Goal: Information Seeking & Learning: Learn about a topic

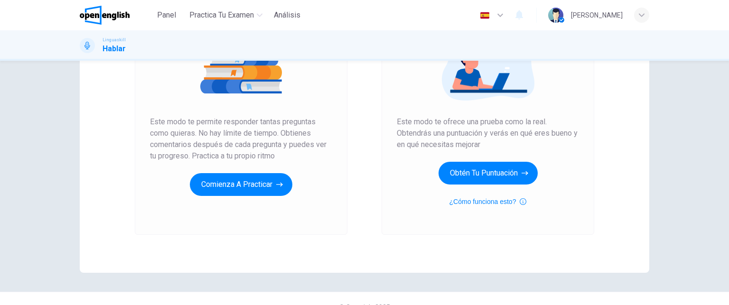
scroll to position [146, 0]
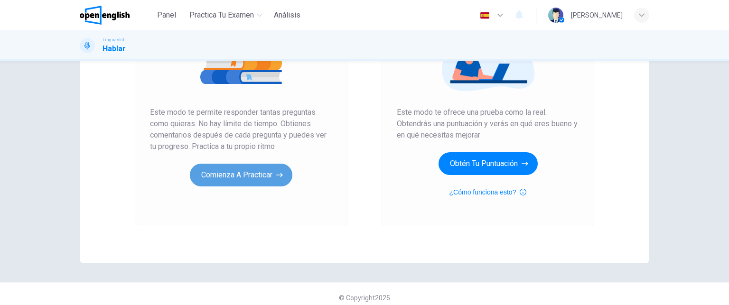
click at [249, 178] on button "Comienza a practicar" at bounding box center [241, 175] width 102 height 23
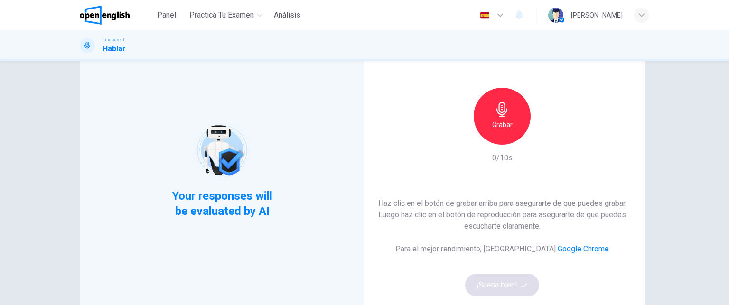
scroll to position [49, 0]
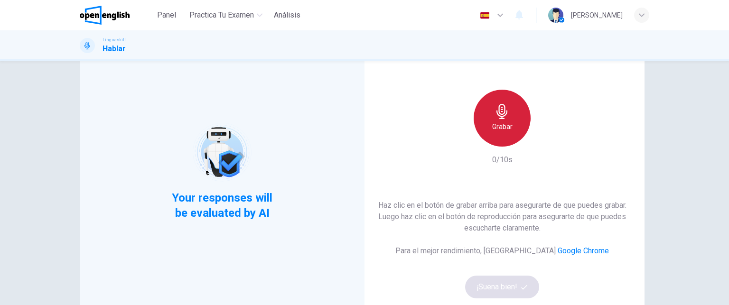
click at [482, 123] on div "Grabar" at bounding box center [501, 118] width 57 height 57
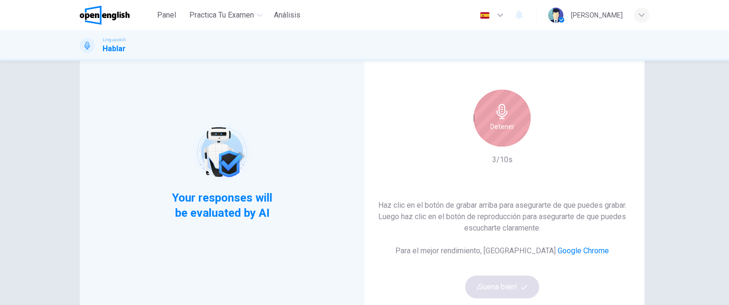
click at [490, 125] on h6 "Detener" at bounding box center [502, 126] width 24 height 11
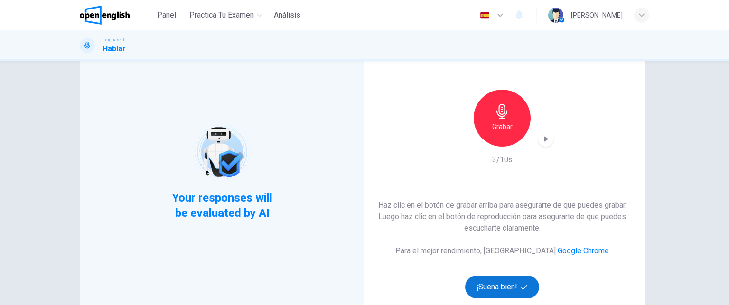
click at [502, 283] on button "¡Suena bien!" at bounding box center [502, 287] width 74 height 23
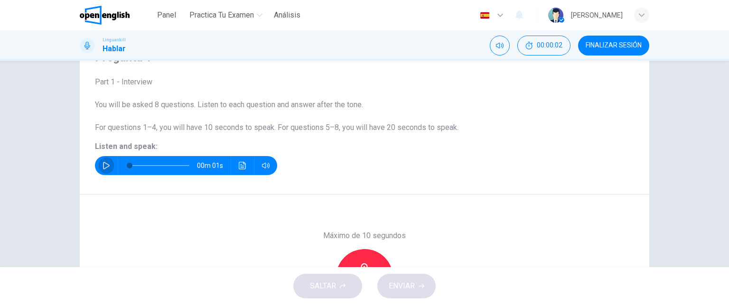
click at [104, 165] on icon "button" at bounding box center [106, 166] width 8 height 8
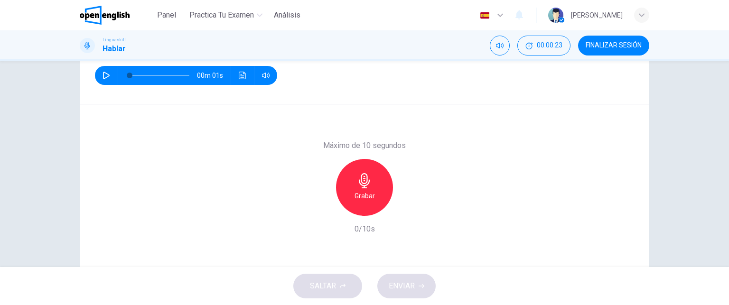
scroll to position [140, 0]
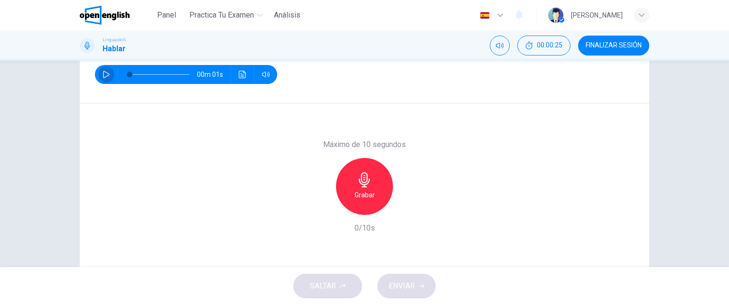
click at [104, 71] on icon "button" at bounding box center [106, 75] width 8 height 8
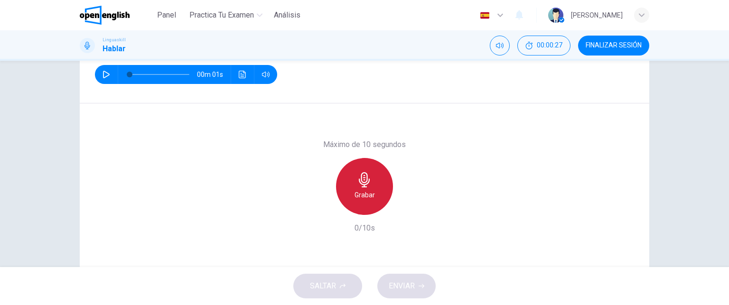
click at [364, 180] on icon "button" at bounding box center [364, 179] width 11 height 15
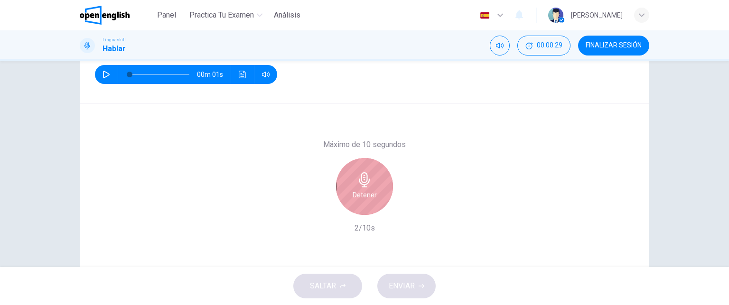
click at [364, 180] on icon "button" at bounding box center [364, 179] width 11 height 15
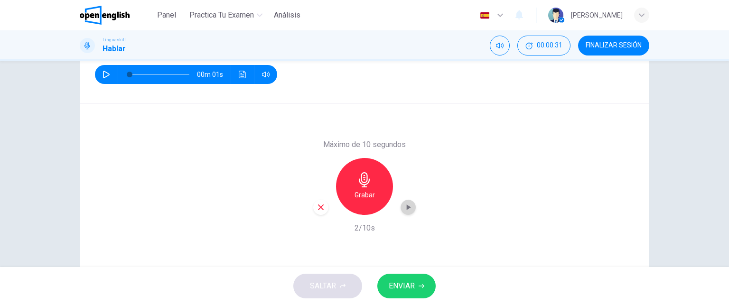
click at [407, 208] on icon "button" at bounding box center [409, 207] width 4 height 6
click at [321, 205] on icon "button" at bounding box center [320, 207] width 9 height 9
click at [103, 73] on icon "button" at bounding box center [106, 75] width 8 height 8
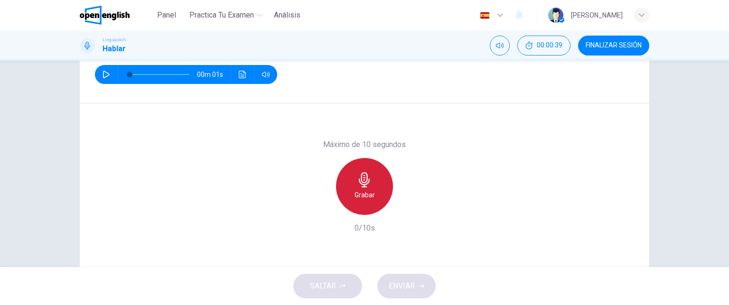
click at [359, 189] on h6 "Grabar" at bounding box center [364, 194] width 20 height 11
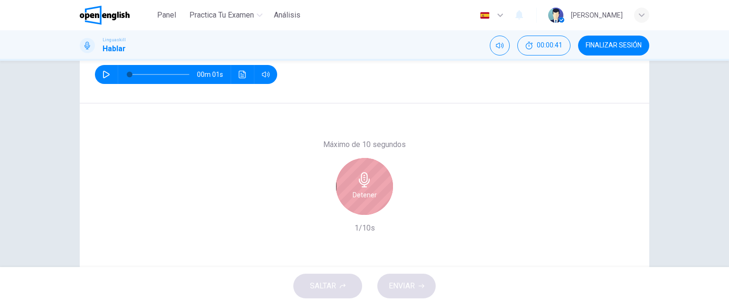
click at [359, 189] on h6 "Detener" at bounding box center [364, 194] width 24 height 11
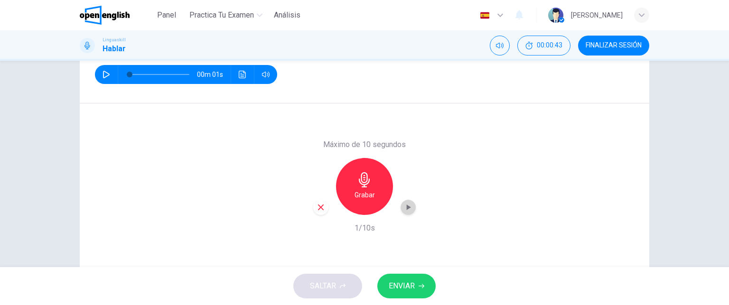
click at [406, 205] on icon "button" at bounding box center [407, 207] width 9 height 9
click at [414, 278] on button "ENVIAR" at bounding box center [406, 286] width 58 height 25
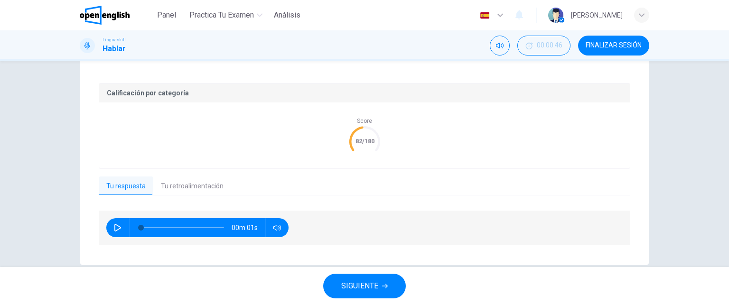
scroll to position [180, 0]
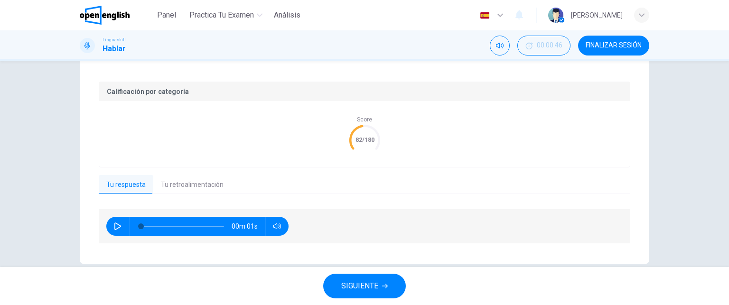
click at [186, 186] on button "Tu retroalimentación" at bounding box center [192, 185] width 78 height 20
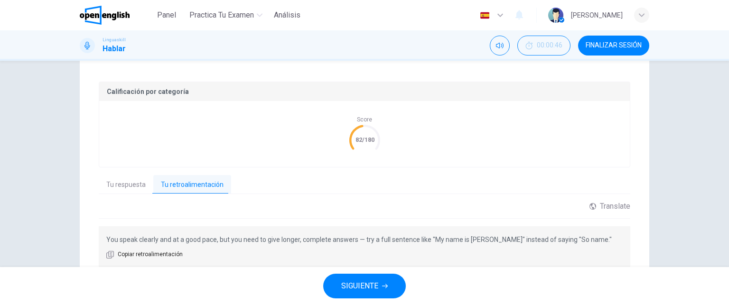
click at [117, 185] on button "Tu respuesta" at bounding box center [126, 185] width 55 height 20
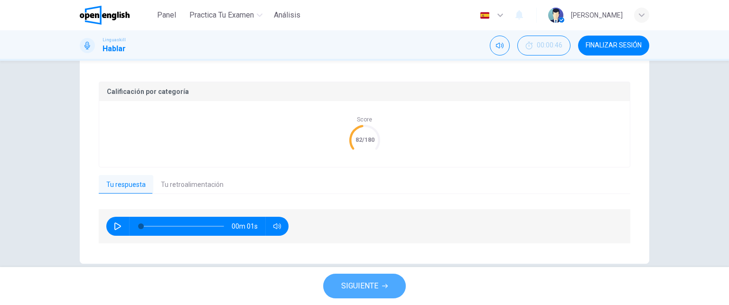
click at [379, 284] on button "SIGUIENTE" at bounding box center [364, 286] width 83 height 25
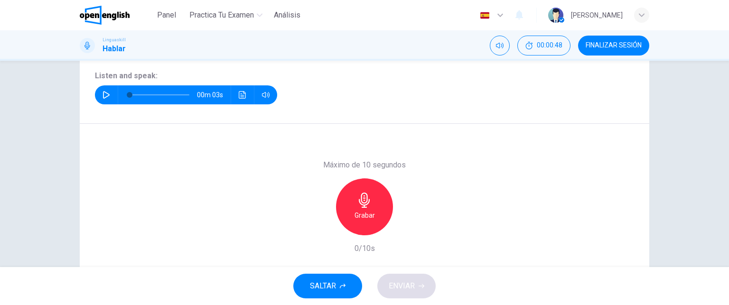
scroll to position [116, 0]
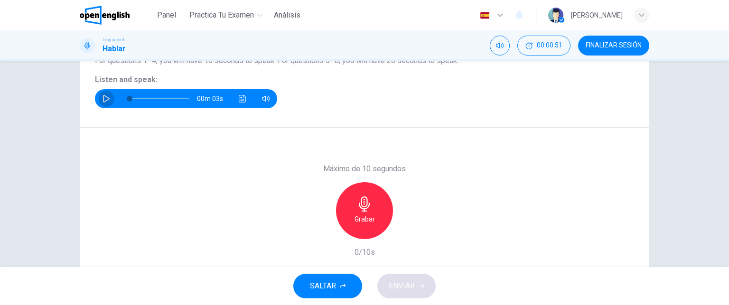
click at [102, 98] on icon "button" at bounding box center [106, 99] width 8 height 8
click at [103, 99] on icon "button" at bounding box center [106, 99] width 7 height 8
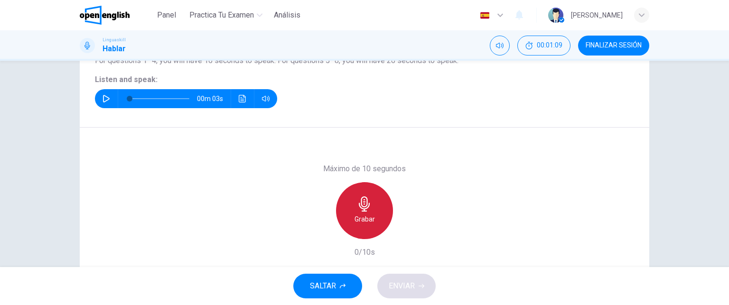
click at [355, 214] on h6 "Grabar" at bounding box center [364, 218] width 20 height 11
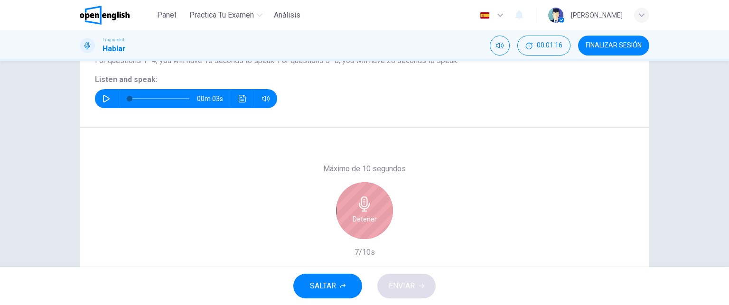
click at [361, 212] on div "Detener" at bounding box center [364, 210] width 57 height 57
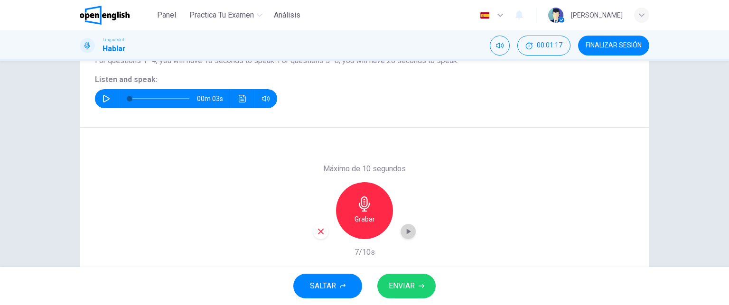
click at [403, 229] on icon "button" at bounding box center [407, 231] width 9 height 9
click at [319, 232] on icon "button" at bounding box center [321, 232] width 6 height 6
click at [103, 96] on icon "button" at bounding box center [106, 99] width 7 height 8
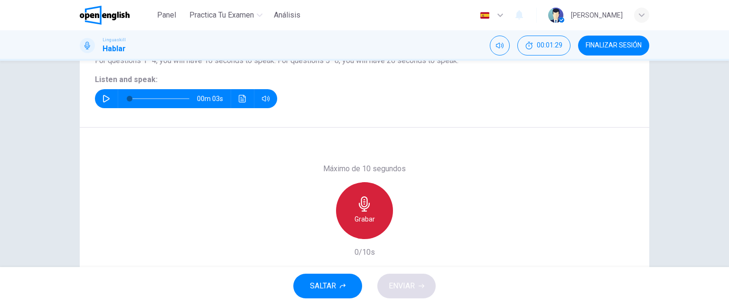
click at [372, 200] on div "Grabar" at bounding box center [364, 210] width 57 height 57
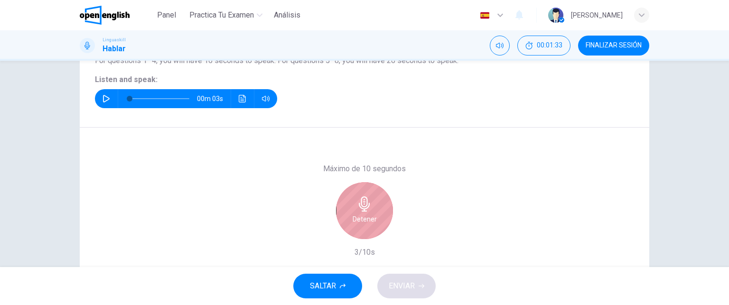
click at [372, 200] on div "Detener" at bounding box center [364, 210] width 57 height 57
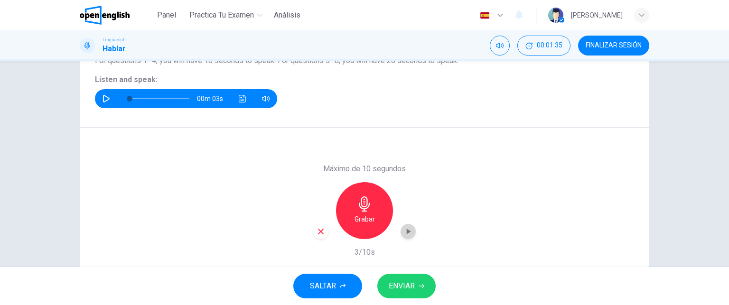
click at [407, 230] on icon "button" at bounding box center [409, 232] width 4 height 6
click at [401, 282] on span "ENVIAR" at bounding box center [402, 285] width 26 height 13
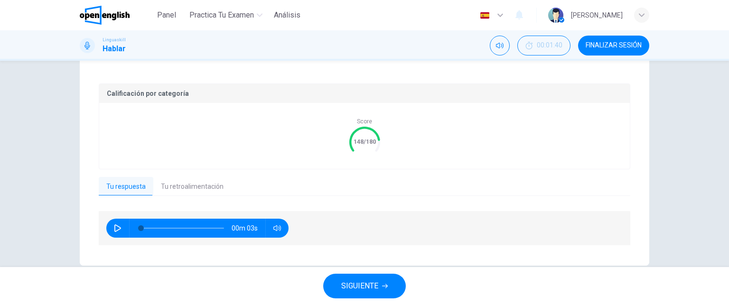
scroll to position [195, 0]
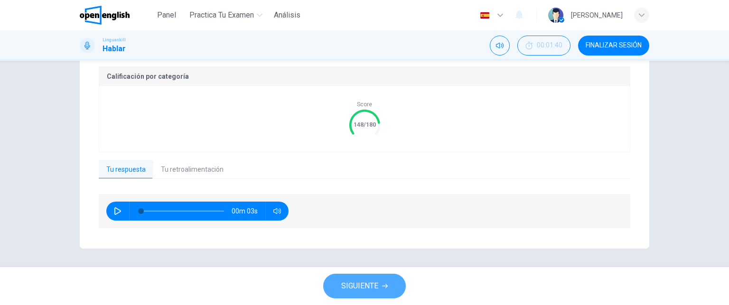
click at [379, 284] on button "SIGUIENTE" at bounding box center [364, 286] width 83 height 25
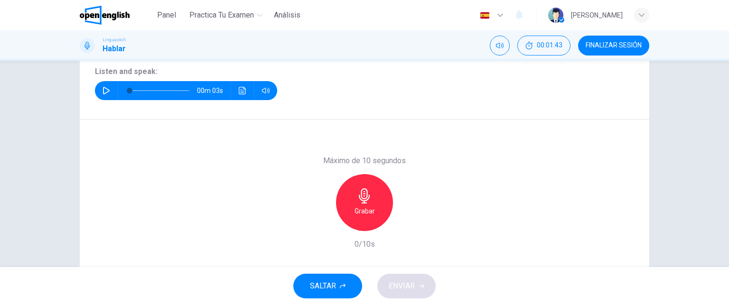
scroll to position [123, 0]
click at [102, 93] on icon "button" at bounding box center [106, 91] width 8 height 8
type input "*"
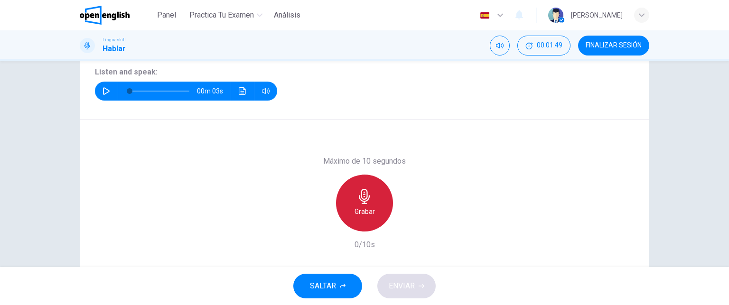
click at [372, 204] on div "Grabar" at bounding box center [364, 203] width 57 height 57
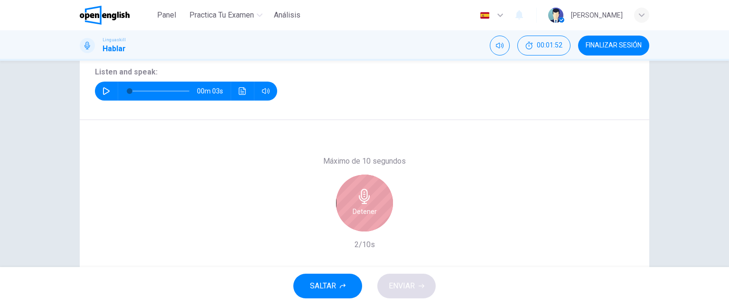
click at [372, 204] on div "Detener" at bounding box center [364, 203] width 57 height 57
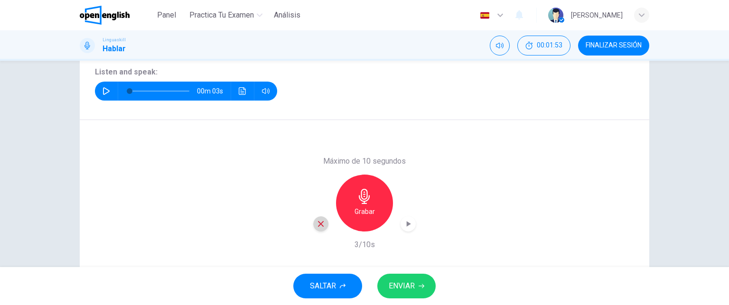
click at [318, 221] on icon "button" at bounding box center [320, 224] width 9 height 9
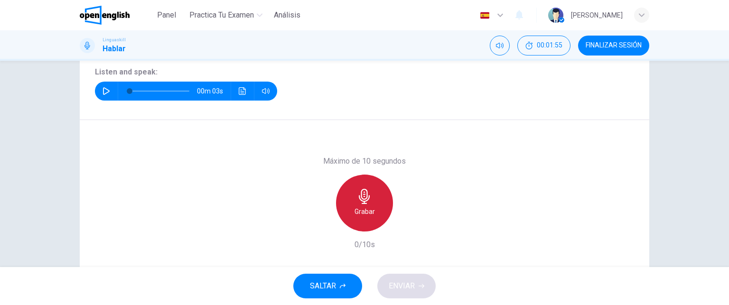
click at [362, 212] on h6 "Grabar" at bounding box center [364, 211] width 20 height 11
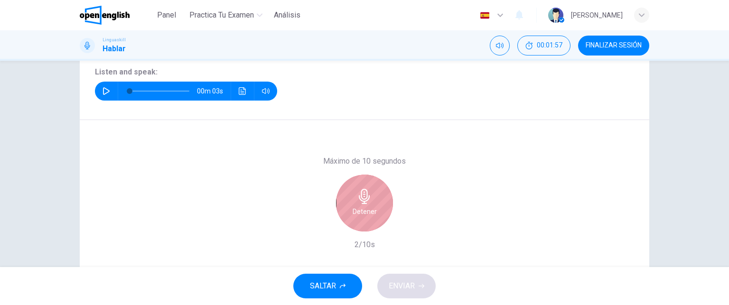
click at [362, 212] on h6 "Detener" at bounding box center [364, 211] width 24 height 11
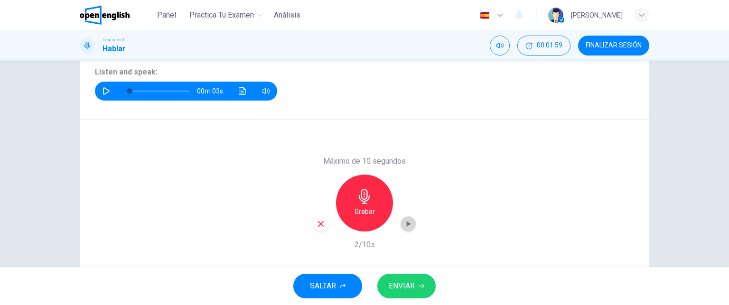
click at [405, 227] on icon "button" at bounding box center [407, 223] width 9 height 9
click at [411, 285] on span "ENVIAR" at bounding box center [402, 285] width 26 height 13
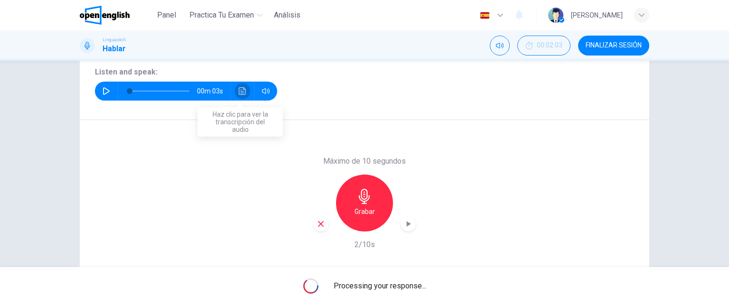
click at [239, 91] on icon "Haz clic para ver la transcripción del audio" at bounding box center [243, 91] width 8 height 8
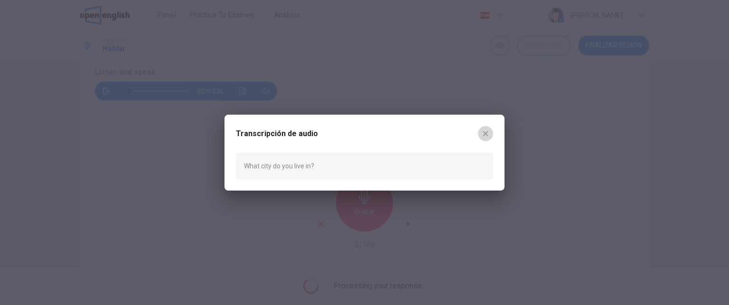
click at [486, 133] on icon "button" at bounding box center [485, 133] width 5 height 5
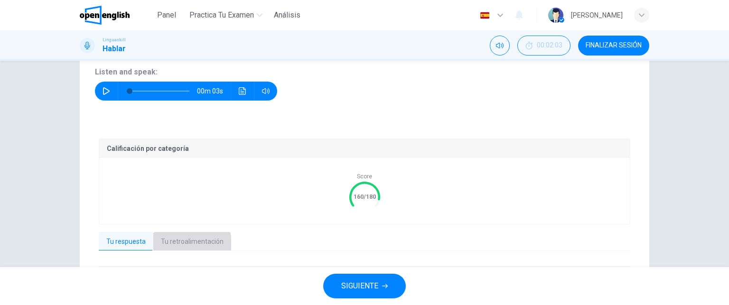
click at [186, 243] on button "Tu retroalimentación" at bounding box center [192, 242] width 78 height 20
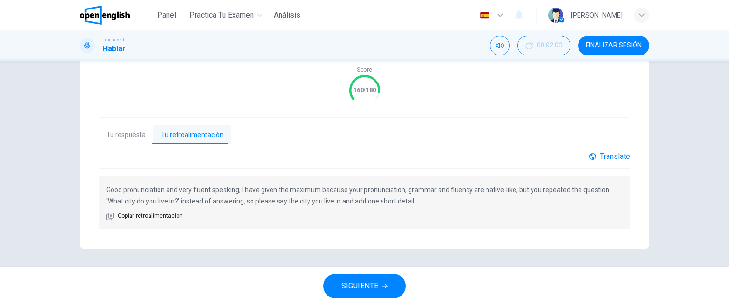
click at [611, 156] on div "Translate" at bounding box center [609, 156] width 41 height 9
click at [616, 154] on div "Translate" at bounding box center [609, 156] width 41 height 9
click at [617, 183] on body "Este sitio utiliza cookies, como se explica en nuestra Política de Privacidad .…" at bounding box center [364, 152] width 729 height 305
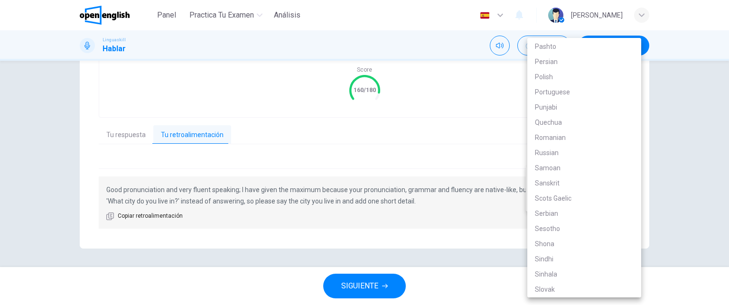
scroll to position [1653, 0]
click at [567, 107] on li "Spanish" at bounding box center [584, 108] width 114 height 15
type input "**"
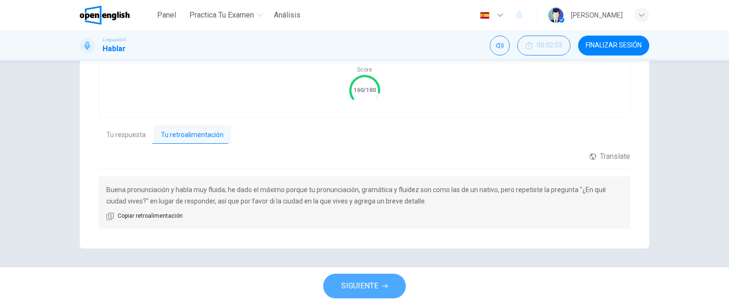
click at [359, 282] on span "SIGUIENTE" at bounding box center [359, 285] width 37 height 13
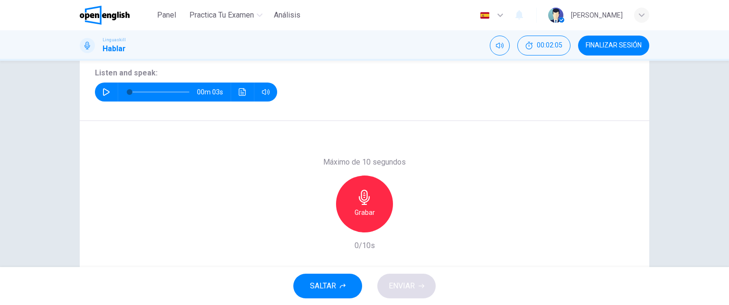
scroll to position [118, 0]
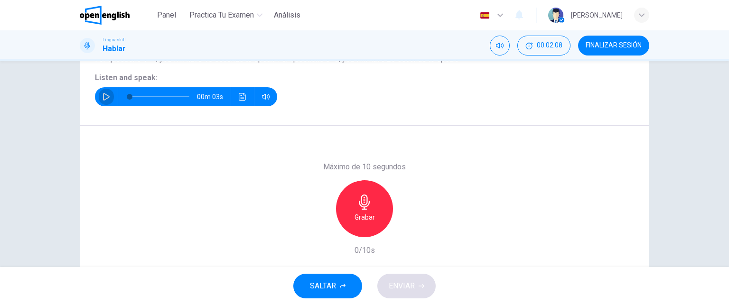
click at [103, 93] on icon "button" at bounding box center [106, 97] width 8 height 8
type input "*"
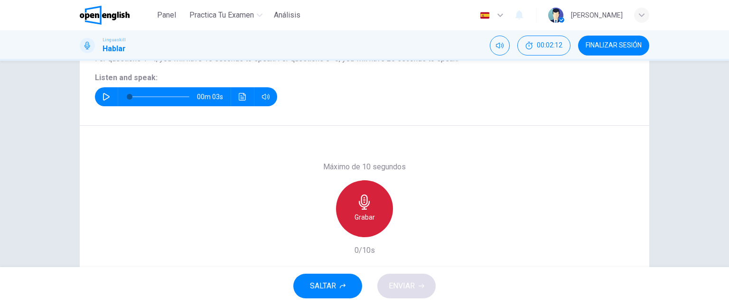
click at [360, 209] on icon "button" at bounding box center [364, 202] width 11 height 15
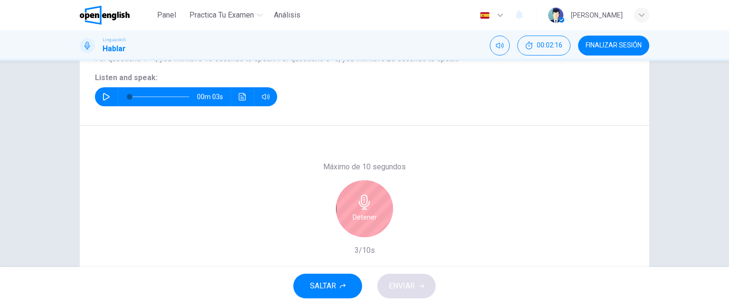
click at [353, 208] on div "Detener" at bounding box center [364, 208] width 57 height 57
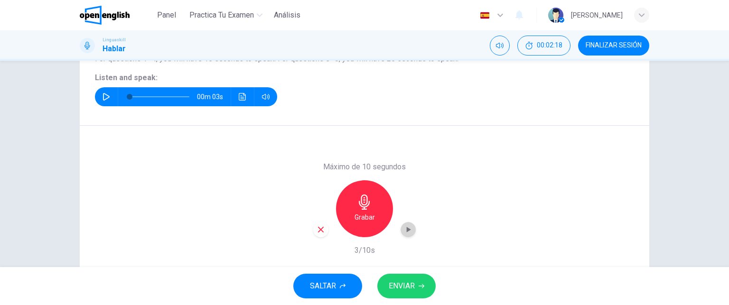
click at [407, 229] on icon "button" at bounding box center [409, 230] width 4 height 6
click at [317, 231] on icon "button" at bounding box center [320, 229] width 9 height 9
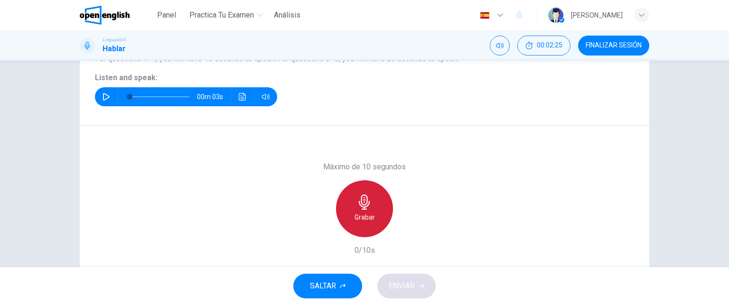
click at [362, 215] on h6 "Grabar" at bounding box center [364, 217] width 20 height 11
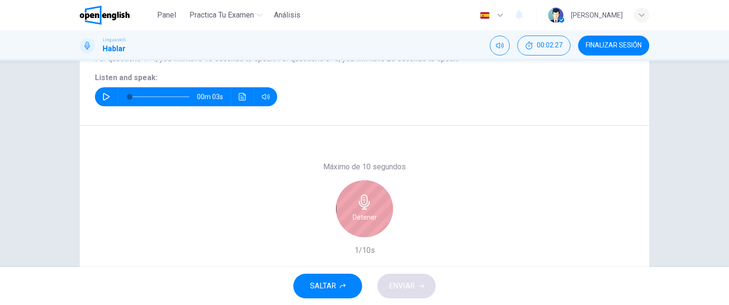
click at [362, 215] on h6 "Detener" at bounding box center [364, 217] width 24 height 11
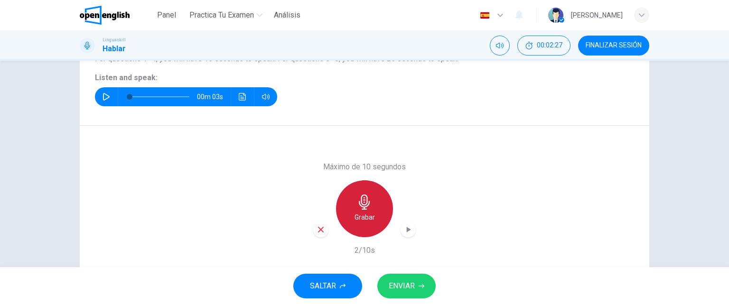
click at [362, 215] on h6 "Grabar" at bounding box center [364, 217] width 20 height 11
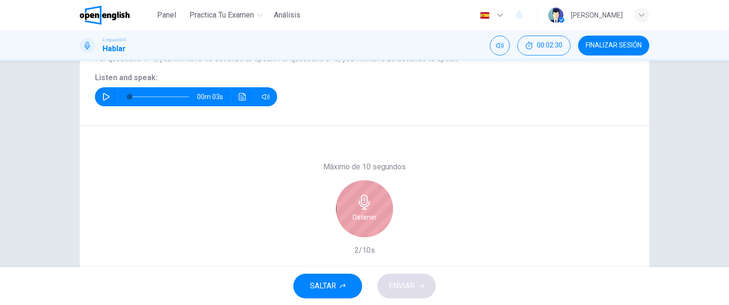
click at [357, 217] on h6 "Detener" at bounding box center [364, 217] width 24 height 11
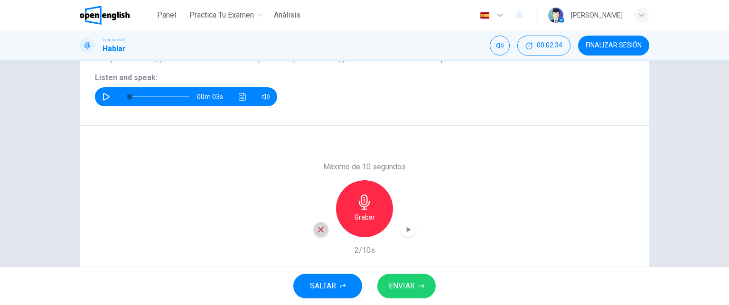
click at [318, 231] on icon "button" at bounding box center [321, 230] width 6 height 6
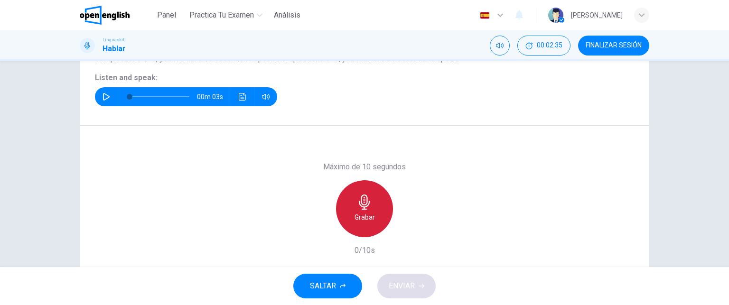
click at [366, 204] on icon "button" at bounding box center [364, 202] width 11 height 15
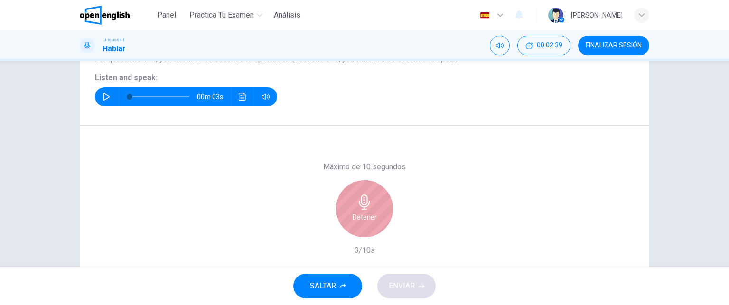
click at [364, 219] on h6 "Detener" at bounding box center [364, 217] width 24 height 11
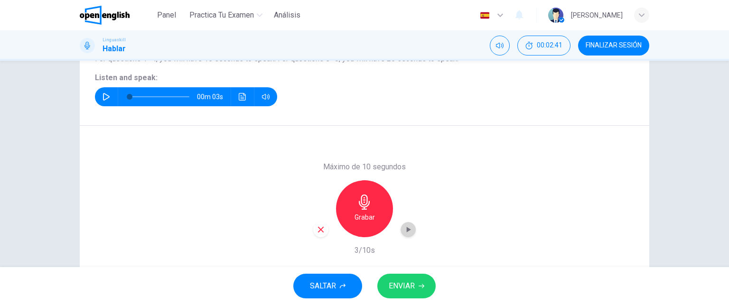
click at [408, 229] on icon "button" at bounding box center [409, 230] width 4 height 6
click at [407, 284] on span "ENVIAR" at bounding box center [402, 285] width 26 height 13
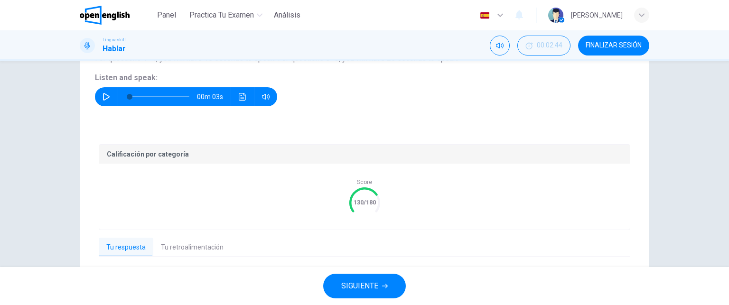
scroll to position [195, 0]
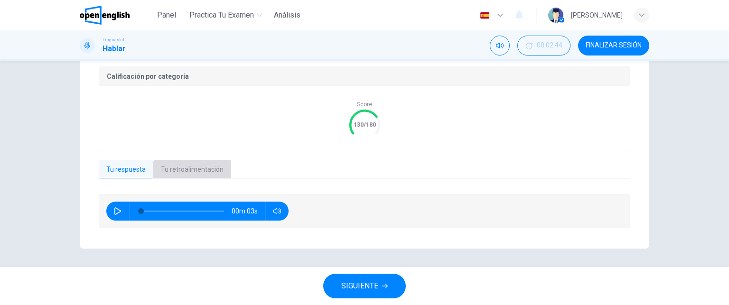
click at [179, 169] on button "Tu retroalimentación" at bounding box center [192, 170] width 78 height 20
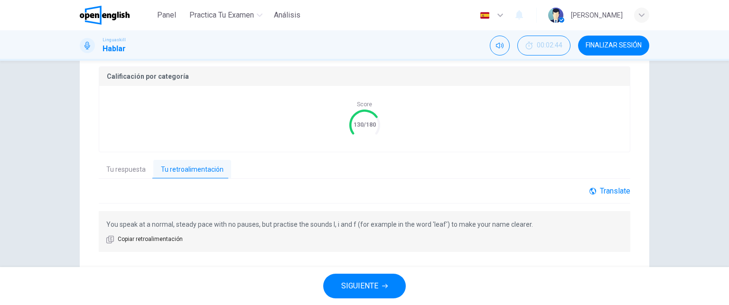
click at [607, 191] on div "Translate" at bounding box center [609, 190] width 41 height 9
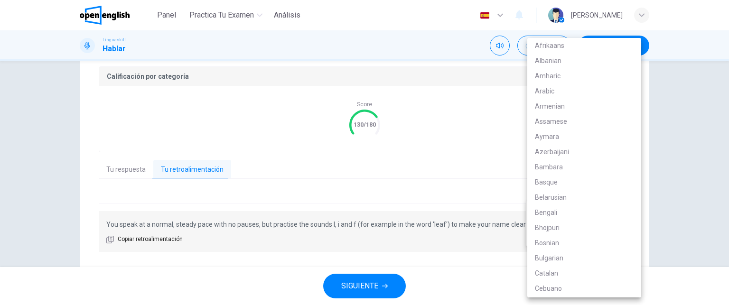
click at [601, 213] on body "Este sitio utiliza cookies, como se explica en nuestra Política de Privacidad .…" at bounding box center [364, 152] width 729 height 305
click at [618, 294] on li "Slovak" at bounding box center [584, 289] width 114 height 15
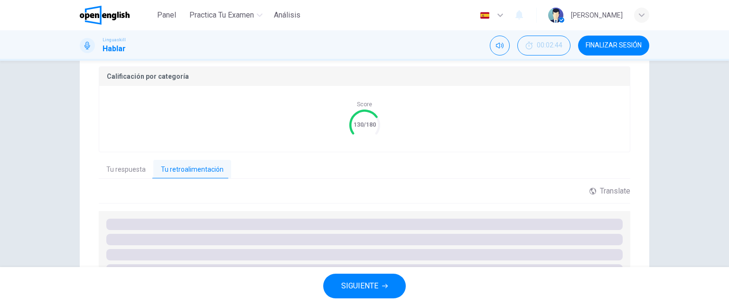
click at [618, 267] on li "Slovak" at bounding box center [581, 262] width 85 height 9
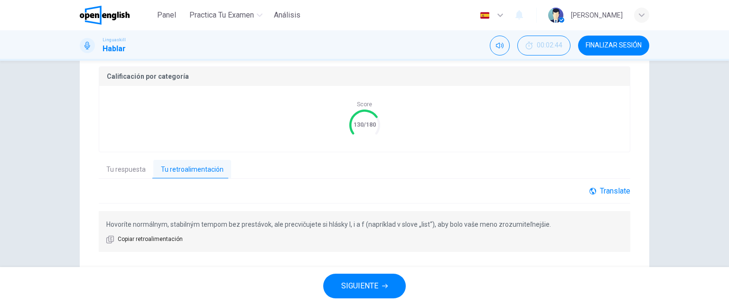
click at [618, 191] on div "Translate" at bounding box center [609, 190] width 41 height 9
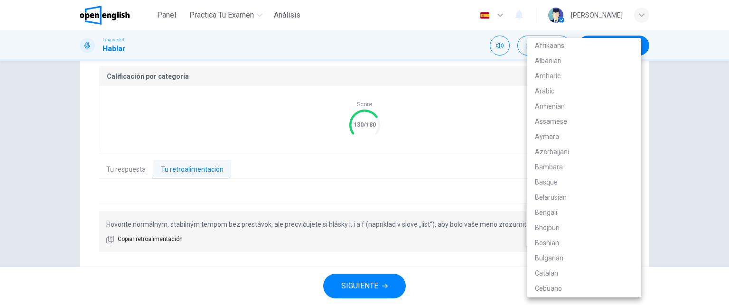
click at [617, 218] on body "Este sitio utiliza cookies, como se explica en nuestra Política de Privacidad .…" at bounding box center [364, 152] width 729 height 305
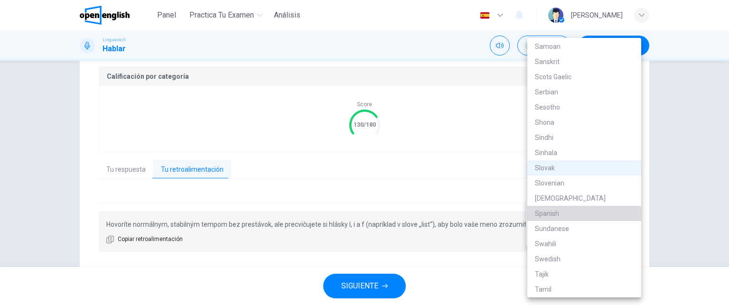
click at [617, 218] on li "Spanish" at bounding box center [584, 213] width 114 height 15
type input "**"
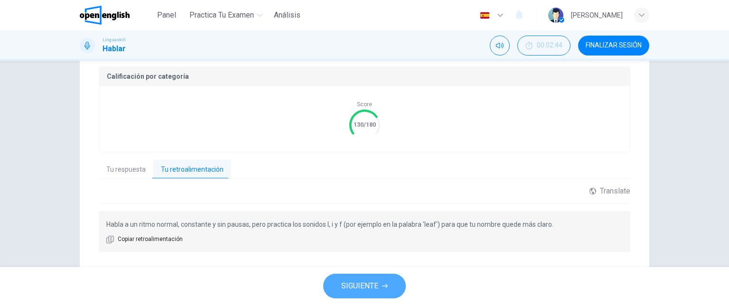
click at [365, 280] on span "SIGUIENTE" at bounding box center [359, 285] width 37 height 13
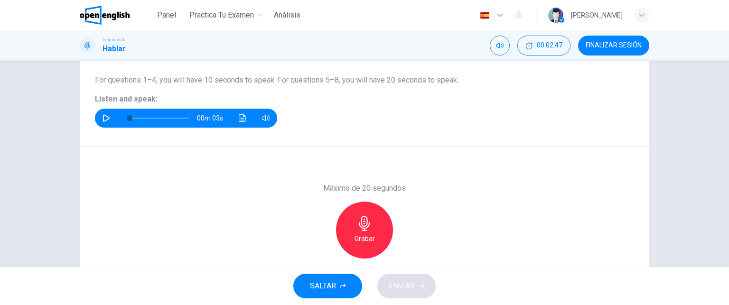
scroll to position [105, 0]
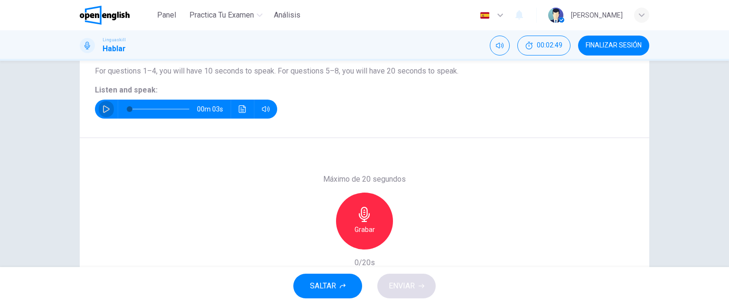
click at [102, 109] on icon "button" at bounding box center [106, 109] width 8 height 8
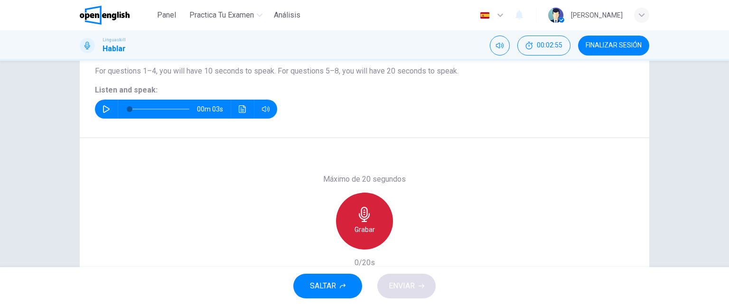
click at [357, 214] on icon "button" at bounding box center [364, 214] width 15 height 15
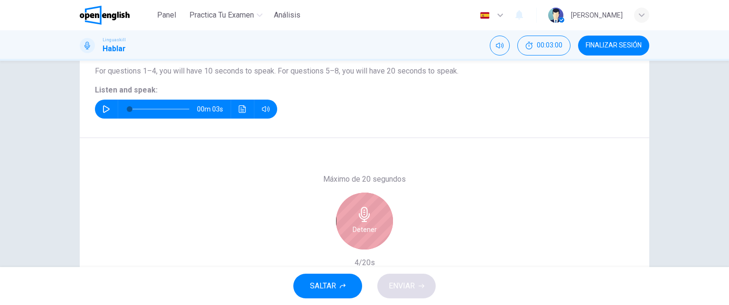
click at [357, 214] on icon "button" at bounding box center [364, 214] width 15 height 15
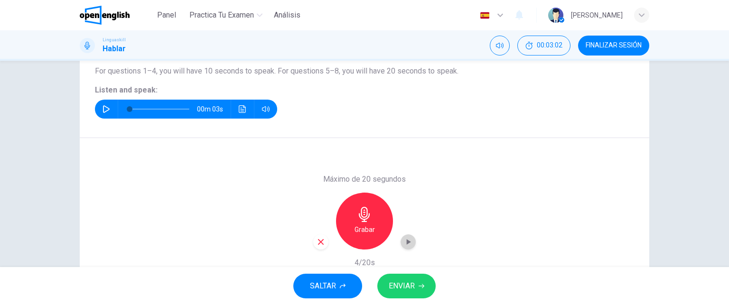
click at [403, 240] on icon "button" at bounding box center [407, 241] width 9 height 9
click at [317, 241] on icon "button" at bounding box center [320, 242] width 9 height 9
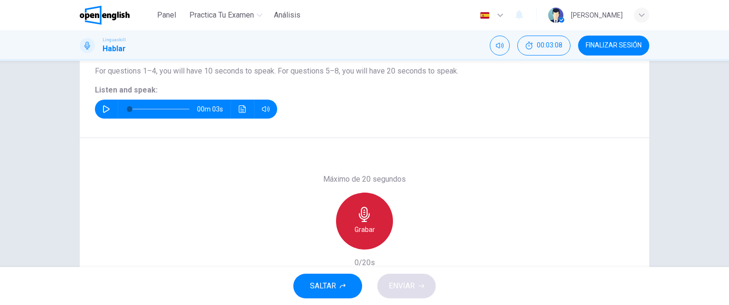
click at [368, 225] on h6 "Grabar" at bounding box center [364, 229] width 20 height 11
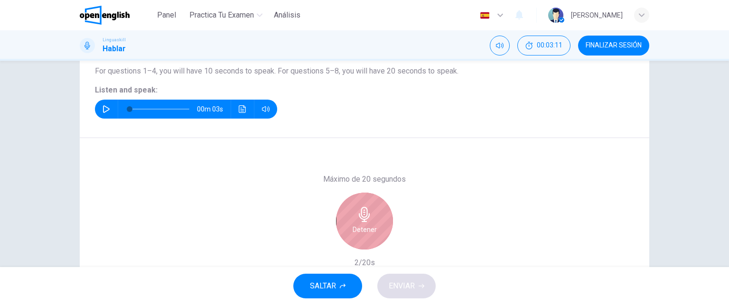
click at [368, 225] on h6 "Detener" at bounding box center [364, 229] width 24 height 11
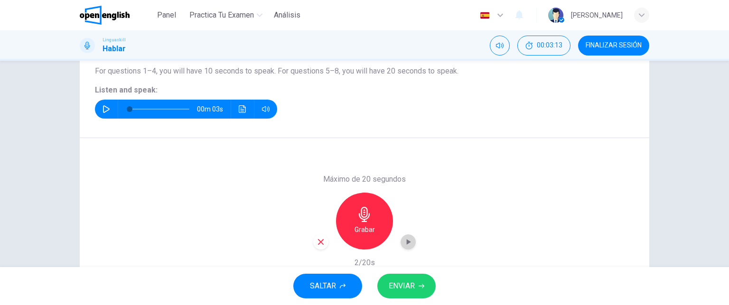
click at [408, 241] on icon "button" at bounding box center [409, 242] width 4 height 6
click at [410, 283] on span "ENVIAR" at bounding box center [402, 285] width 26 height 13
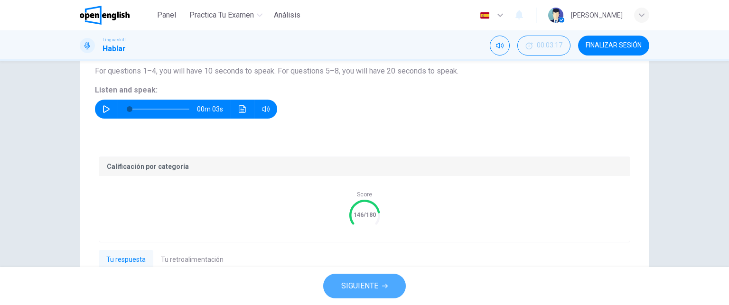
click at [358, 284] on span "SIGUIENTE" at bounding box center [359, 285] width 37 height 13
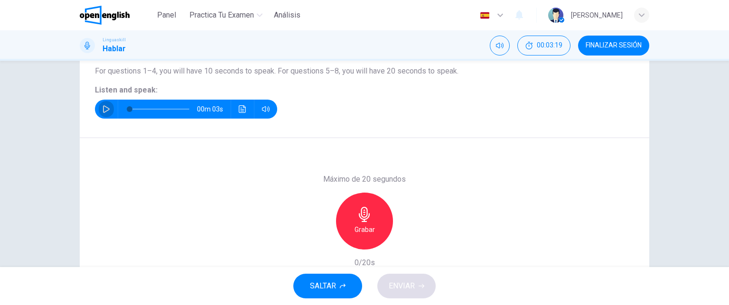
click at [107, 111] on icon "button" at bounding box center [106, 109] width 8 height 8
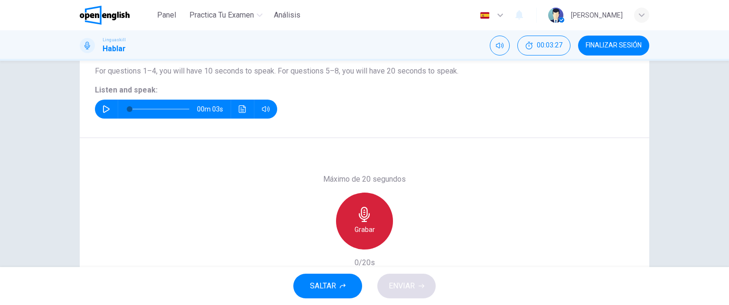
click at [367, 222] on div "Grabar" at bounding box center [364, 221] width 57 height 57
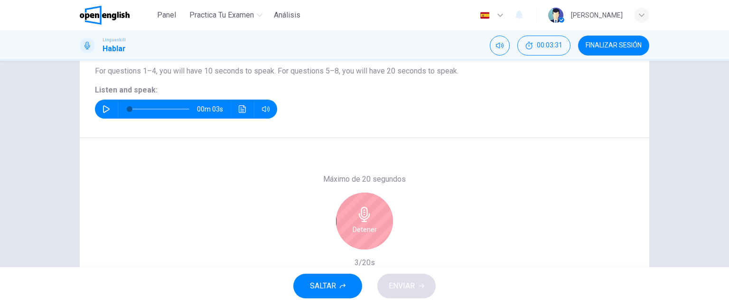
click at [356, 225] on h6 "Detener" at bounding box center [364, 229] width 24 height 11
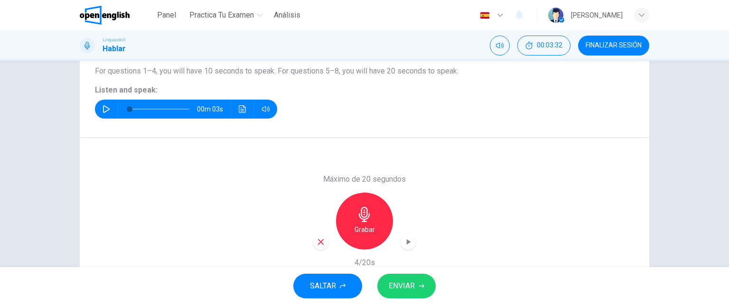
click at [318, 241] on icon "button" at bounding box center [321, 242] width 6 height 6
click at [103, 111] on icon "button" at bounding box center [106, 109] width 7 height 8
type input "*"
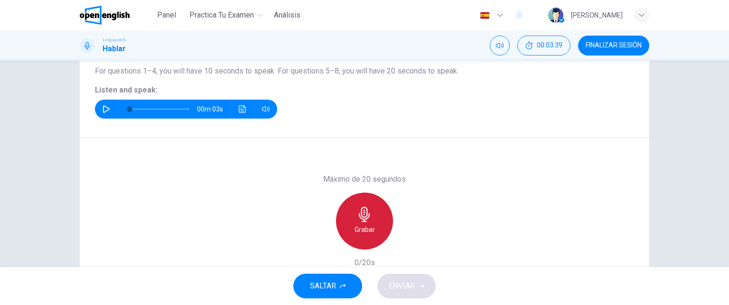
click at [364, 215] on icon "button" at bounding box center [364, 214] width 11 height 15
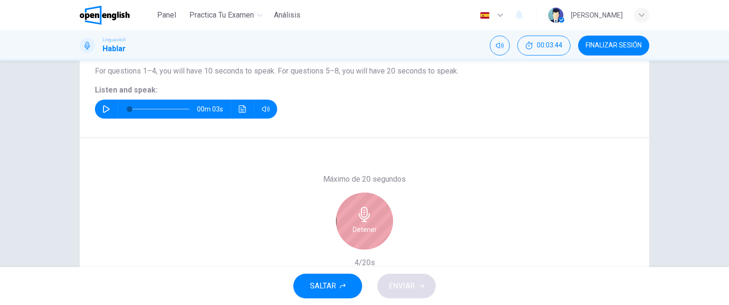
click at [364, 221] on icon "button" at bounding box center [364, 214] width 11 height 15
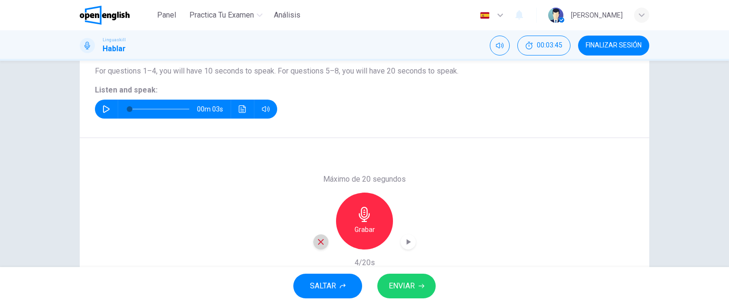
click at [320, 241] on icon "button" at bounding box center [320, 242] width 9 height 9
click at [370, 221] on div "Grabar" at bounding box center [364, 221] width 57 height 57
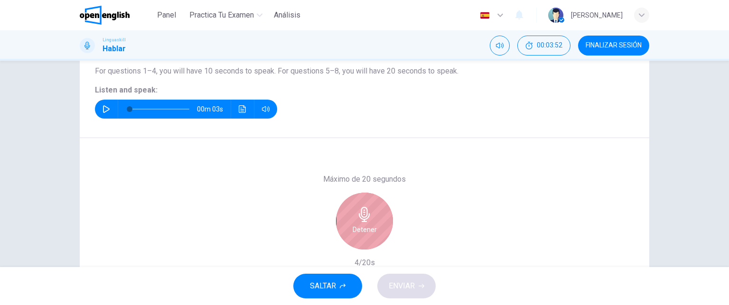
click at [370, 221] on div "Detener" at bounding box center [364, 221] width 57 height 57
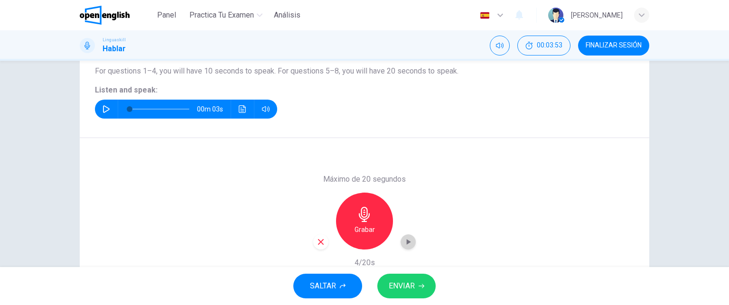
click at [408, 240] on icon "button" at bounding box center [407, 241] width 9 height 9
click at [403, 281] on span "ENVIAR" at bounding box center [402, 285] width 26 height 13
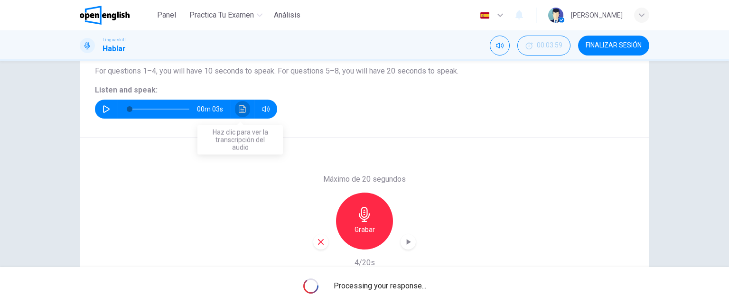
click at [239, 110] on icon "Haz clic para ver la transcripción del audio" at bounding box center [242, 109] width 7 height 8
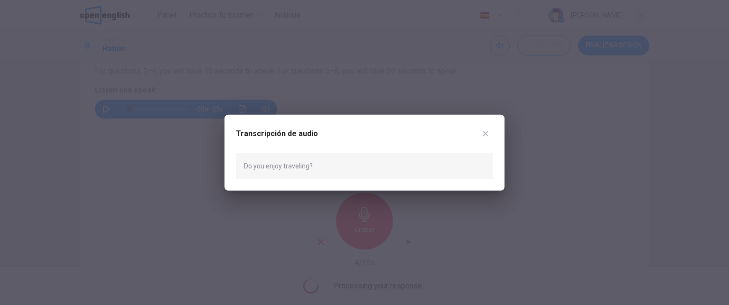
click at [486, 134] on icon "button" at bounding box center [486, 134] width 8 height 8
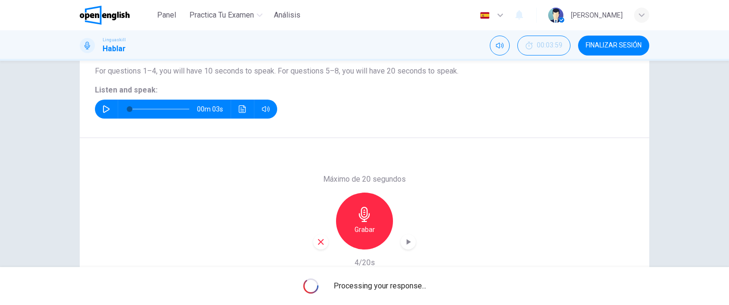
scroll to position [161, 0]
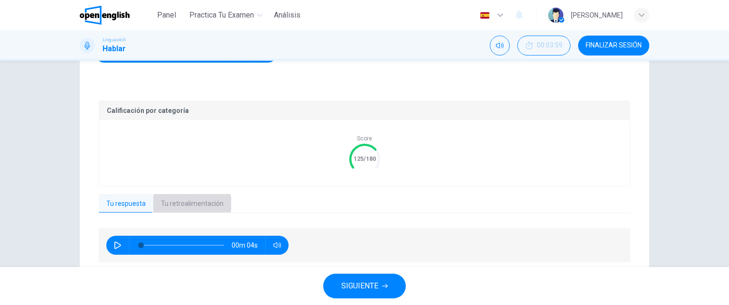
click at [185, 204] on button "Tu retroalimentación" at bounding box center [192, 204] width 78 height 20
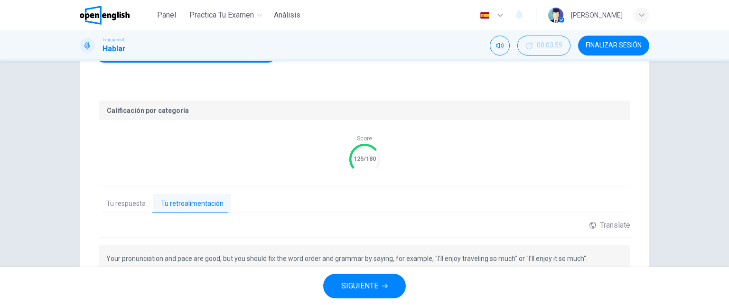
scroll to position [219, 0]
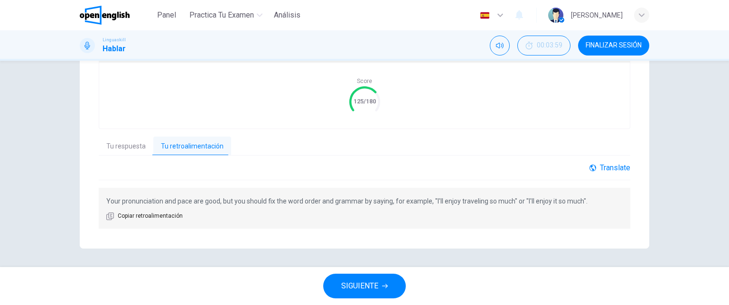
click at [617, 168] on div "Translate" at bounding box center [609, 167] width 41 height 9
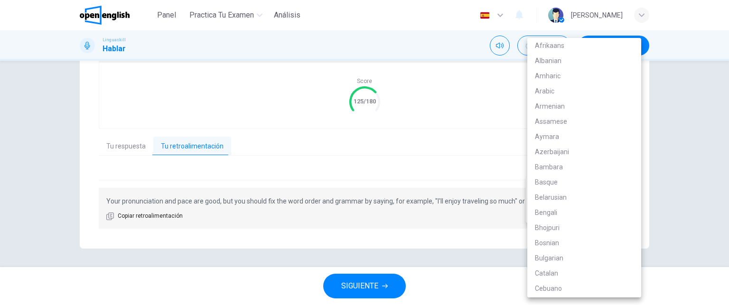
click at [617, 191] on body "Este sitio utiliza cookies, como se explica en nuestra Política de Privacidad .…" at bounding box center [364, 152] width 729 height 305
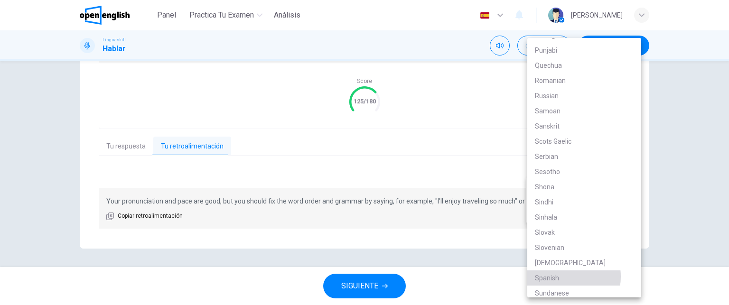
click at [560, 277] on li "Spanish" at bounding box center [584, 277] width 114 height 15
type input "**"
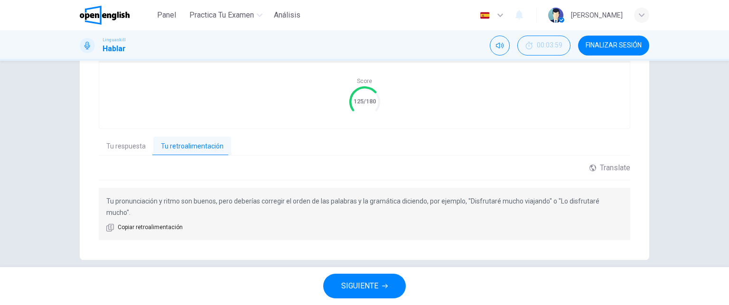
click at [117, 148] on button "Tu respuesta" at bounding box center [126, 147] width 55 height 20
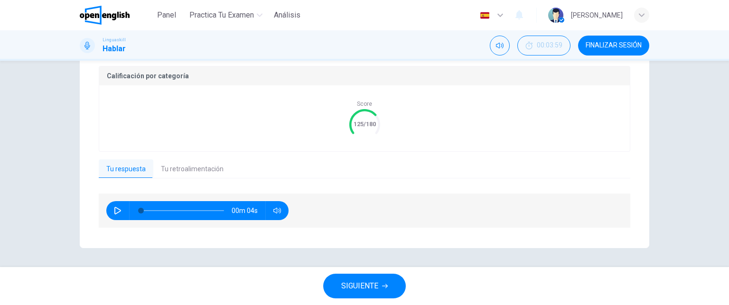
scroll to position [195, 0]
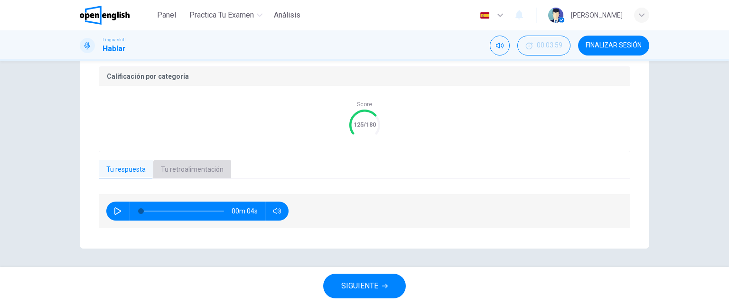
click at [180, 164] on button "Tu retroalimentación" at bounding box center [192, 170] width 78 height 20
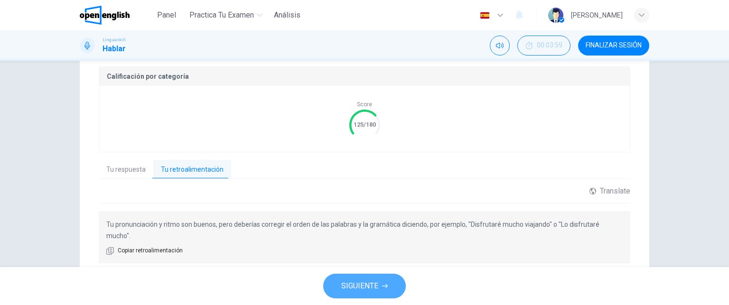
click at [359, 293] on button "SIGUIENTE" at bounding box center [364, 286] width 83 height 25
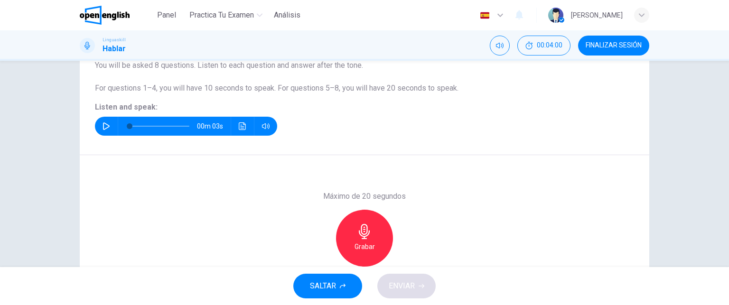
scroll to position [87, 0]
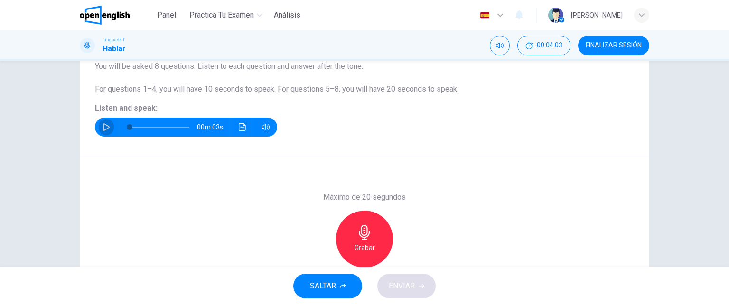
click at [99, 124] on button "button" at bounding box center [106, 127] width 15 height 19
click at [241, 123] on icon "Haz clic para ver la transcripción del audio" at bounding box center [242, 127] width 7 height 8
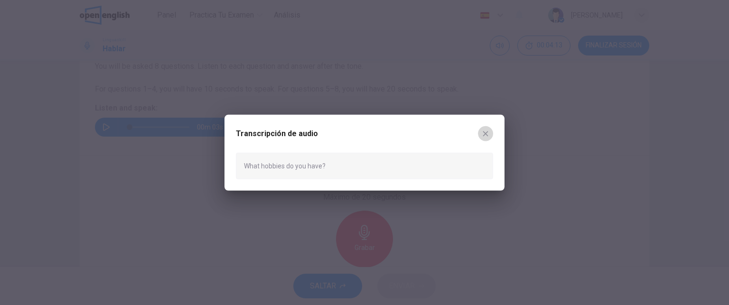
click at [486, 131] on icon "button" at bounding box center [486, 134] width 8 height 8
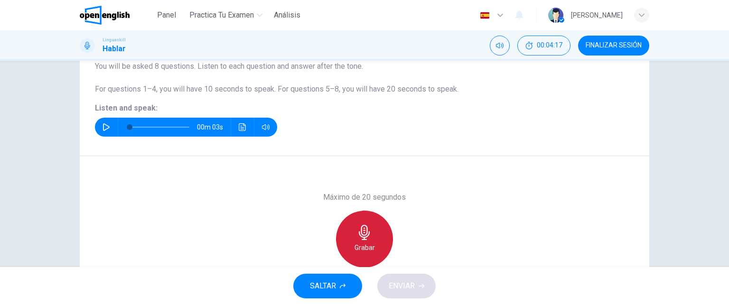
click at [361, 228] on icon "button" at bounding box center [364, 232] width 11 height 15
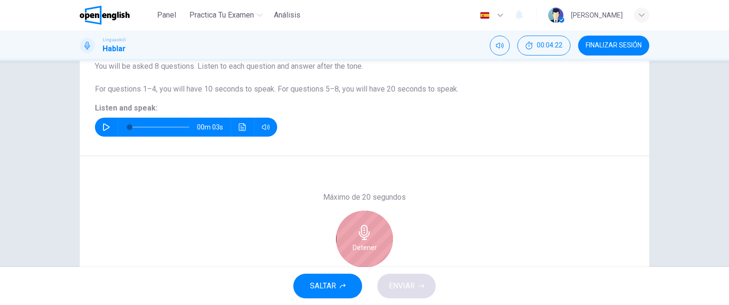
click at [361, 231] on icon "button" at bounding box center [364, 232] width 15 height 15
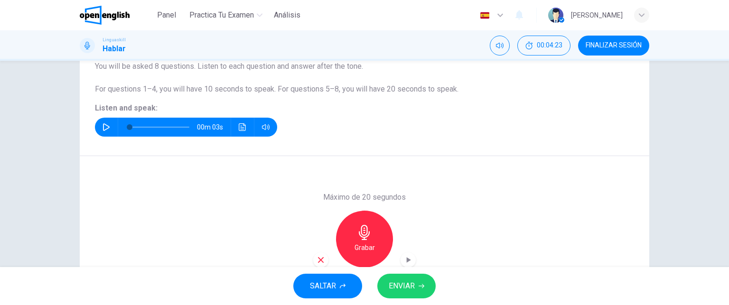
click at [404, 258] on icon "button" at bounding box center [407, 259] width 9 height 9
click at [411, 283] on span "ENVIAR" at bounding box center [402, 285] width 26 height 13
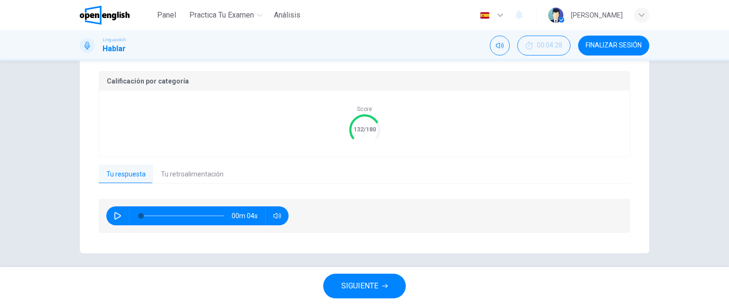
scroll to position [190, 0]
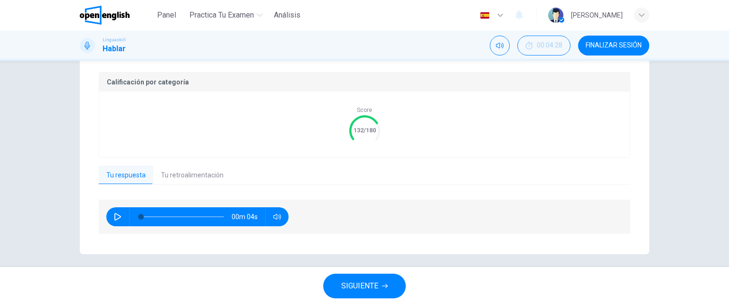
click at [178, 170] on button "Tu retroalimentación" at bounding box center [192, 176] width 78 height 20
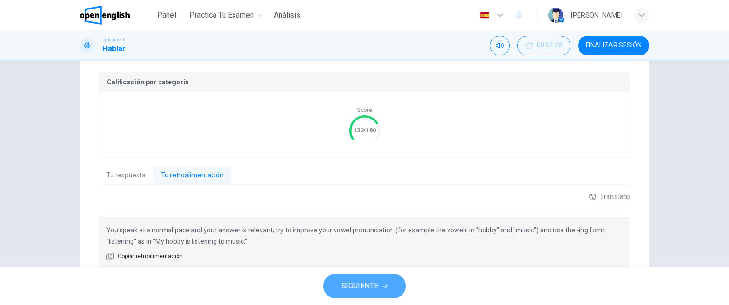
click at [364, 283] on span "SIGUIENTE" at bounding box center [359, 285] width 37 height 13
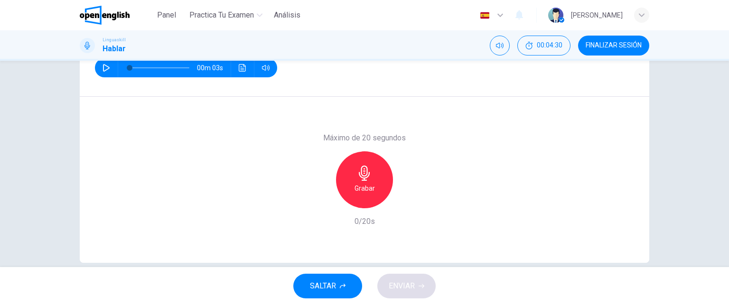
scroll to position [142, 0]
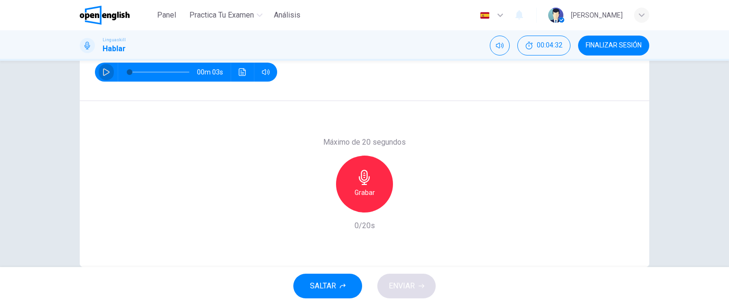
click at [99, 72] on button "button" at bounding box center [106, 72] width 15 height 19
type input "*"
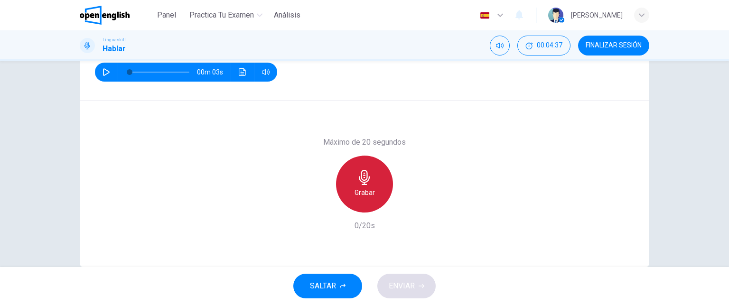
click at [361, 181] on icon "button" at bounding box center [364, 177] width 15 height 15
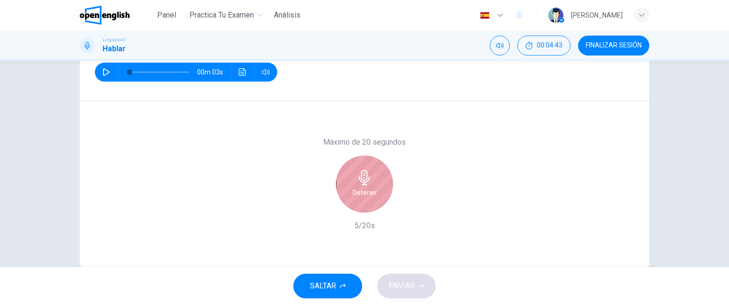
click at [361, 181] on icon "button" at bounding box center [364, 177] width 15 height 15
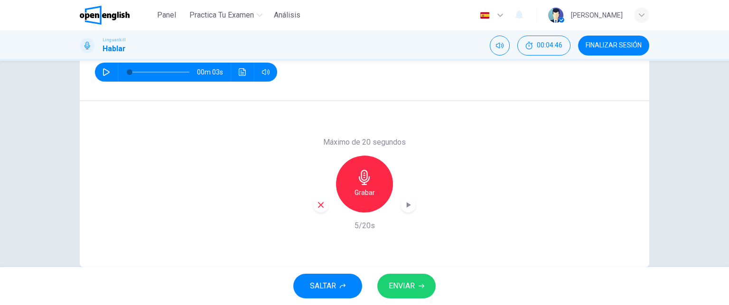
click at [404, 205] on icon "button" at bounding box center [407, 204] width 9 height 9
click at [417, 280] on button "ENVIAR" at bounding box center [406, 286] width 58 height 25
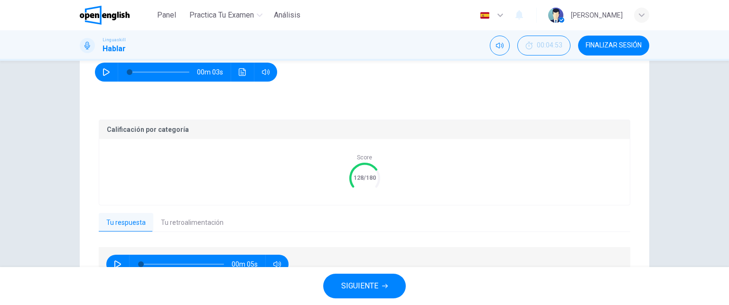
scroll to position [195, 0]
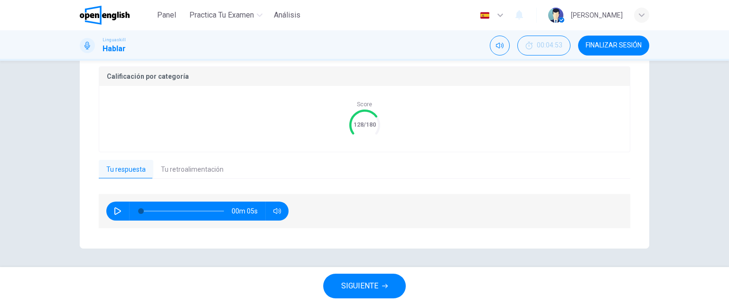
click at [352, 270] on div "SIGUIENTE" at bounding box center [364, 286] width 729 height 38
click at [438, 161] on div "Tu respuesta Tu retroalimentación" at bounding box center [364, 170] width 531 height 20
click at [355, 287] on span "SIGUIENTE" at bounding box center [359, 285] width 37 height 13
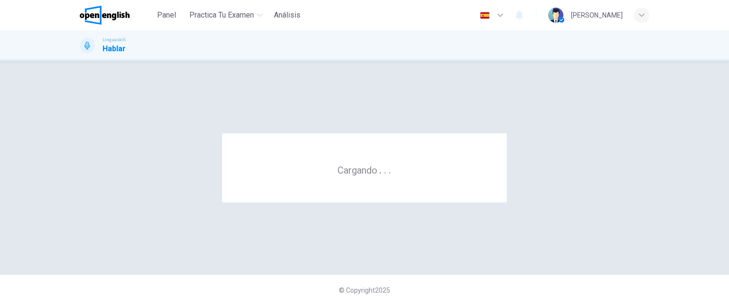
scroll to position [0, 0]
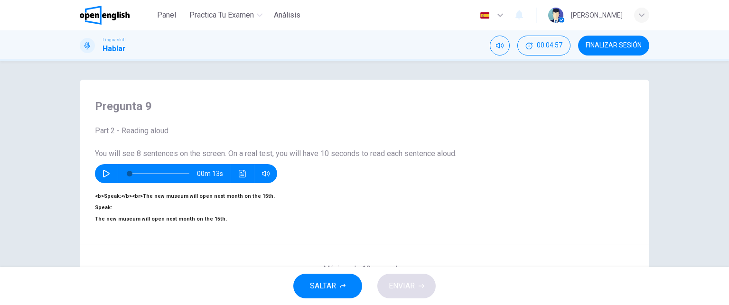
click at [99, 176] on button "button" at bounding box center [106, 173] width 15 height 19
click at [102, 172] on icon "button" at bounding box center [106, 174] width 8 height 8
click at [105, 175] on icon "button" at bounding box center [106, 174] width 8 height 8
click at [139, 175] on span at bounding box center [160, 173] width 60 height 13
click at [103, 177] on icon "button" at bounding box center [106, 174] width 8 height 8
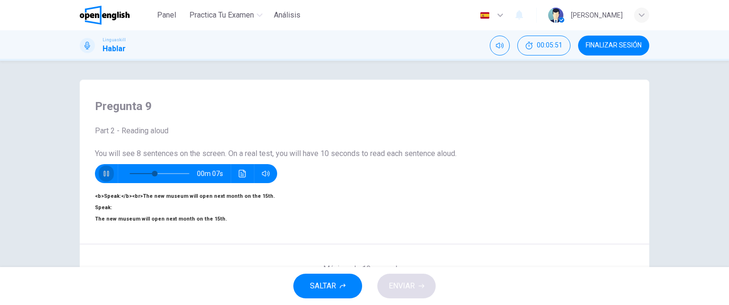
click at [103, 177] on icon "button" at bounding box center [106, 174] width 8 height 8
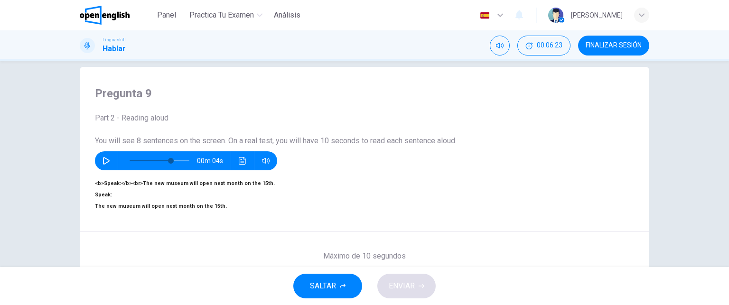
scroll to position [12, 0]
click at [448, 142] on span "You will see 8 sentences on the screen. On a real test, you will have 10 second…" at bounding box center [276, 141] width 362 height 9
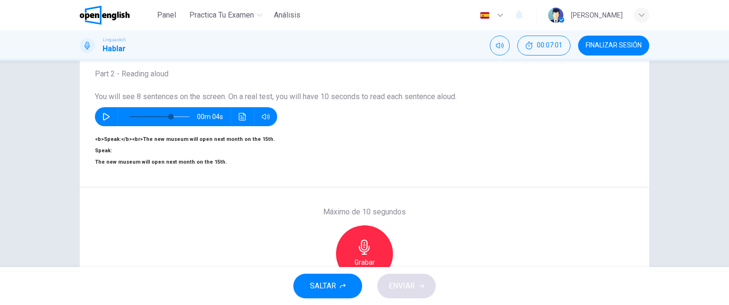
scroll to position [56, 0]
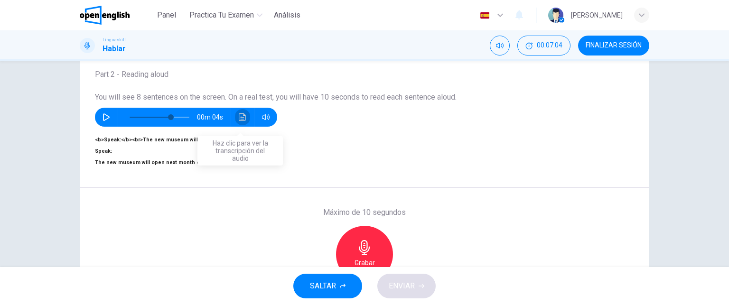
click at [241, 120] on icon "Haz clic para ver la transcripción del audio" at bounding box center [243, 117] width 8 height 8
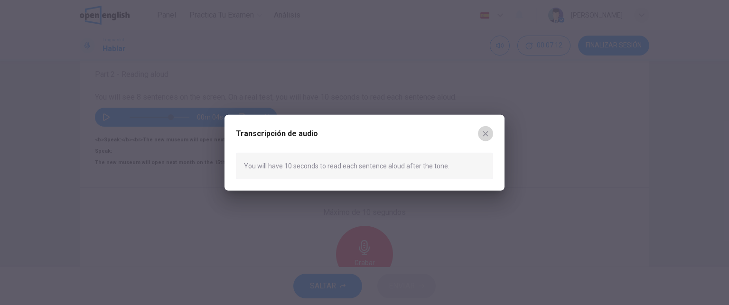
click at [484, 134] on icon "button" at bounding box center [486, 134] width 8 height 8
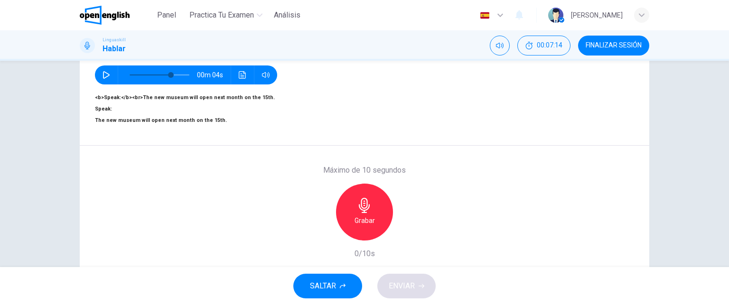
scroll to position [101, 0]
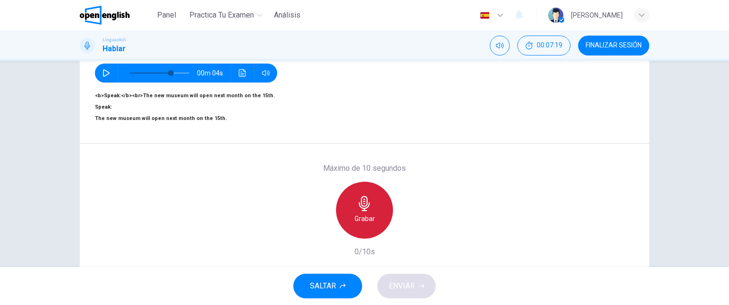
click at [371, 210] on div "Grabar" at bounding box center [364, 210] width 57 height 57
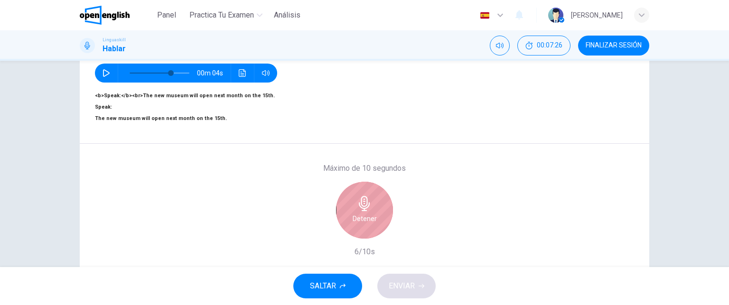
click at [371, 210] on div "Detener" at bounding box center [364, 210] width 57 height 57
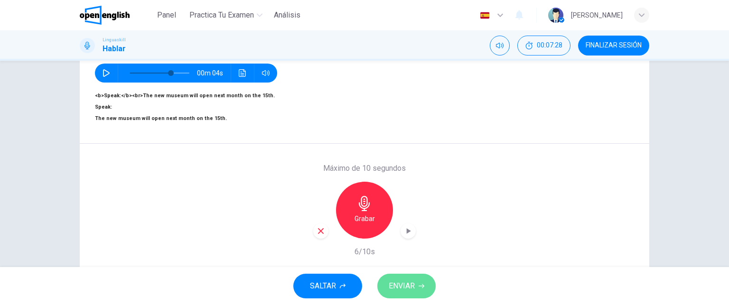
click at [400, 277] on button "ENVIAR" at bounding box center [406, 286] width 58 height 25
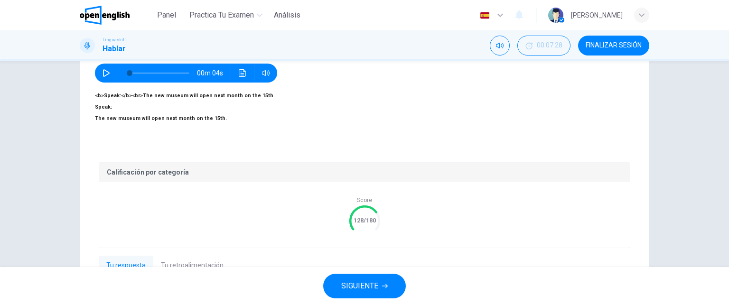
type input "*"
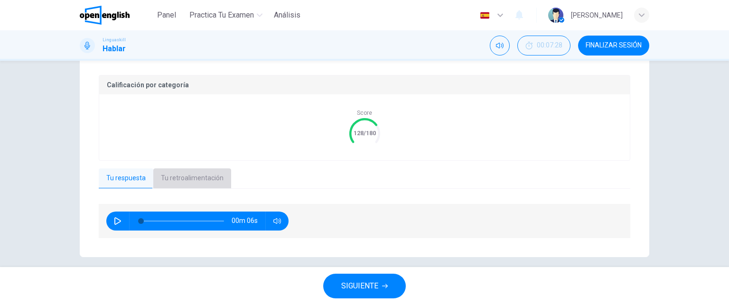
click at [207, 168] on button "Tu retroalimentación" at bounding box center [192, 178] width 78 height 20
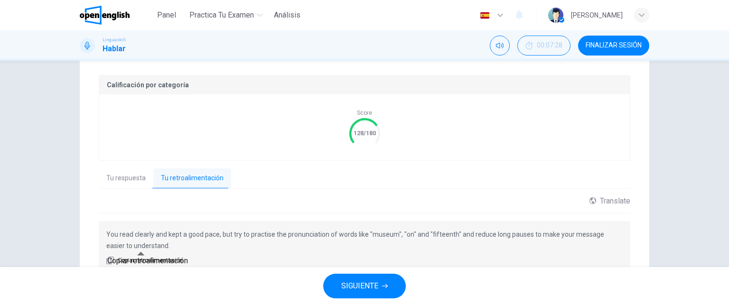
click at [152, 256] on span "Copiar retroalimentación" at bounding box center [150, 260] width 65 height 9
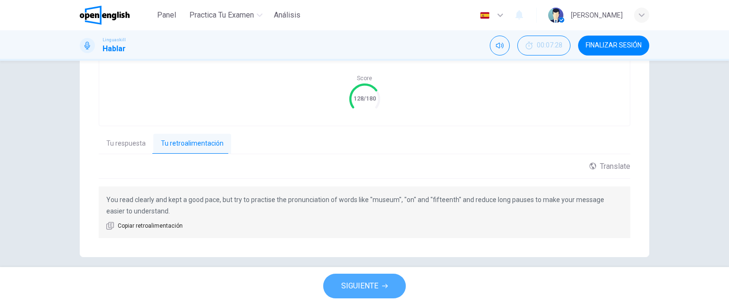
click at [361, 280] on span "SIGUIENTE" at bounding box center [359, 285] width 37 height 13
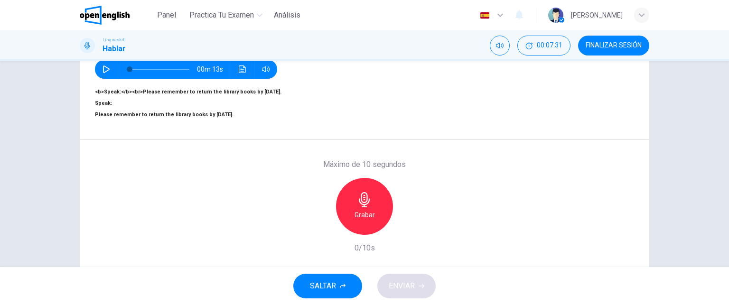
scroll to position [106, 0]
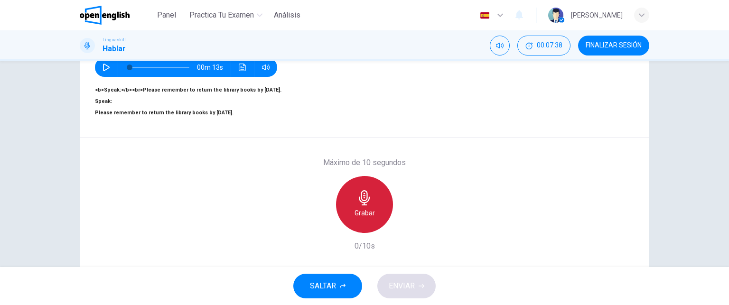
click at [372, 210] on div "Grabar" at bounding box center [364, 204] width 57 height 57
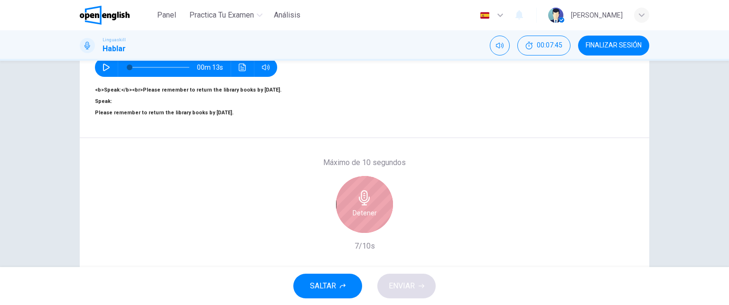
click at [357, 219] on h6 "Detener" at bounding box center [364, 212] width 24 height 11
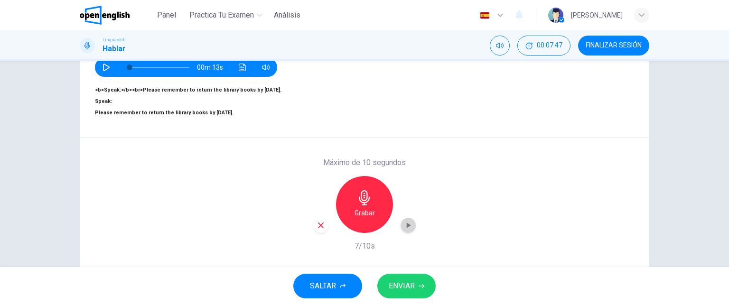
click at [407, 228] on icon "button" at bounding box center [409, 225] width 4 height 6
click at [408, 230] on icon "button" at bounding box center [407, 225] width 9 height 9
click at [321, 233] on div "button" at bounding box center [320, 225] width 15 height 15
click at [364, 205] on icon "button" at bounding box center [364, 197] width 15 height 15
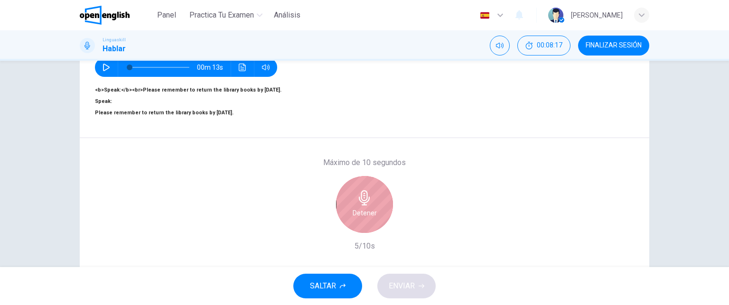
click at [364, 205] on icon "button" at bounding box center [364, 197] width 15 height 15
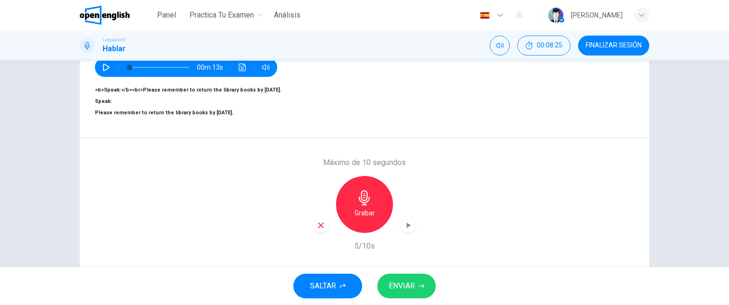
click at [407, 230] on icon "button" at bounding box center [407, 225] width 9 height 9
click at [403, 284] on span "ENVIAR" at bounding box center [402, 285] width 26 height 13
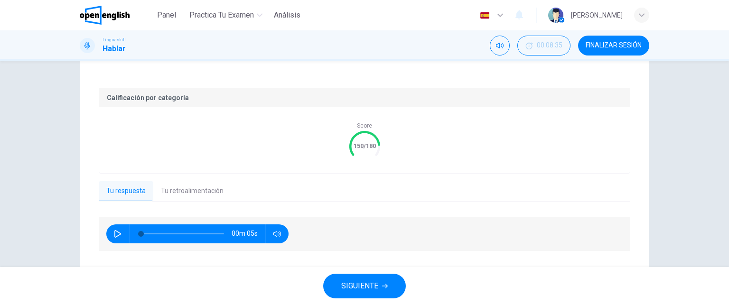
scroll to position [176, 0]
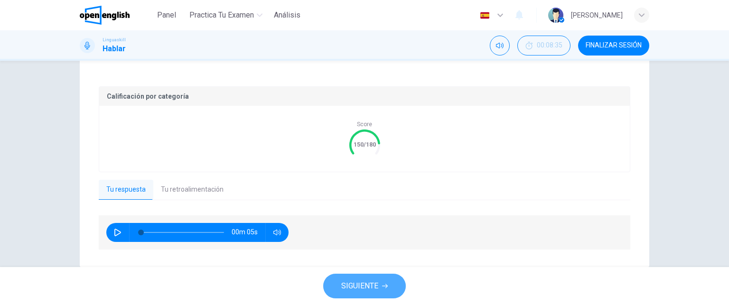
click at [355, 280] on span "SIGUIENTE" at bounding box center [359, 285] width 37 height 13
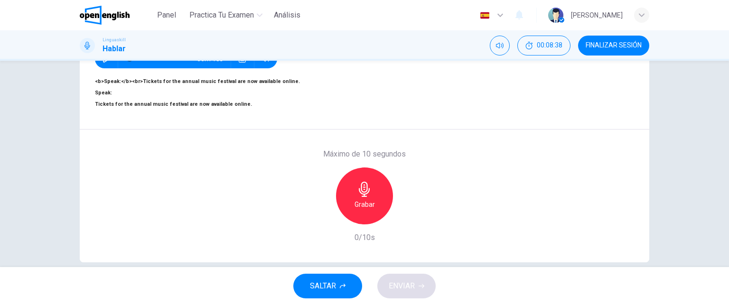
scroll to position [114, 0]
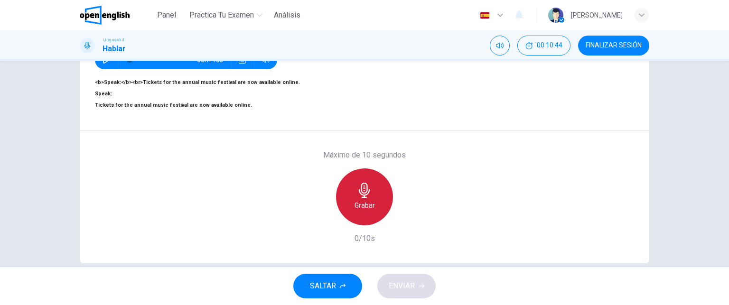
click at [359, 198] on icon "button" at bounding box center [364, 190] width 11 height 15
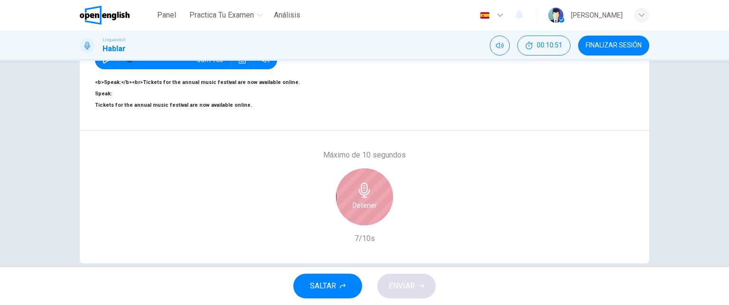
click at [359, 198] on icon "button" at bounding box center [364, 190] width 11 height 15
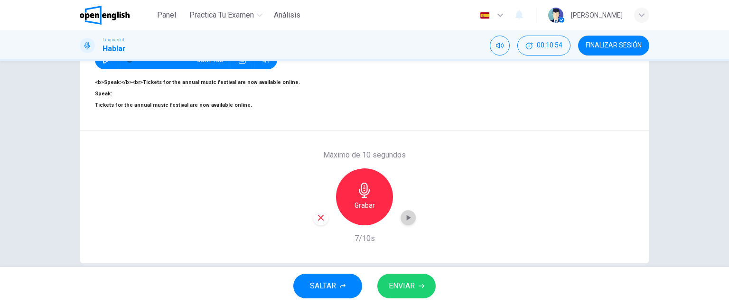
click at [403, 222] on icon "button" at bounding box center [407, 217] width 9 height 9
click at [318, 221] on icon "button" at bounding box center [321, 218] width 6 height 6
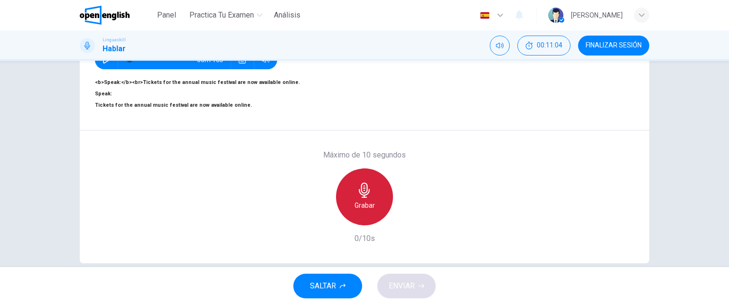
click at [363, 211] on h6 "Grabar" at bounding box center [364, 205] width 20 height 11
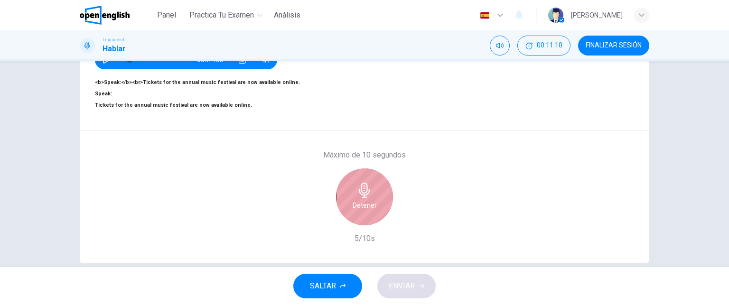
click at [363, 211] on h6 "Detener" at bounding box center [364, 205] width 24 height 11
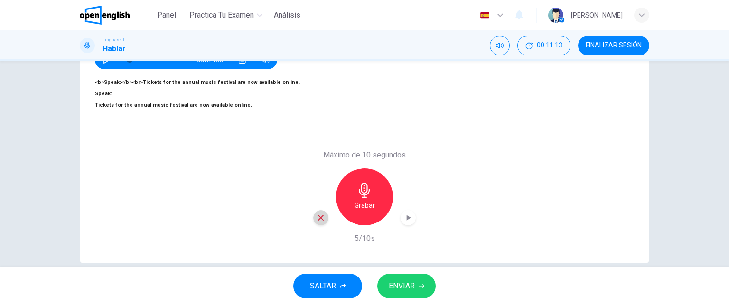
click at [318, 221] on icon "button" at bounding box center [321, 218] width 6 height 6
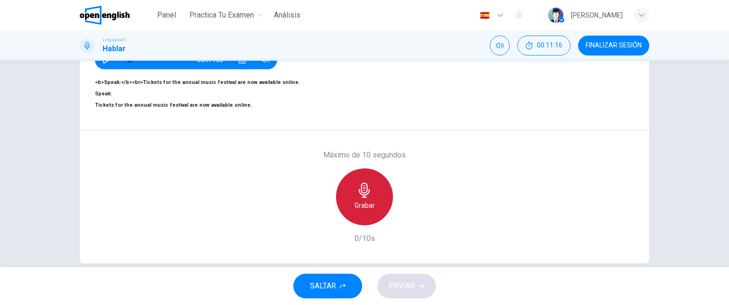
click at [359, 210] on div "Grabar" at bounding box center [364, 196] width 57 height 57
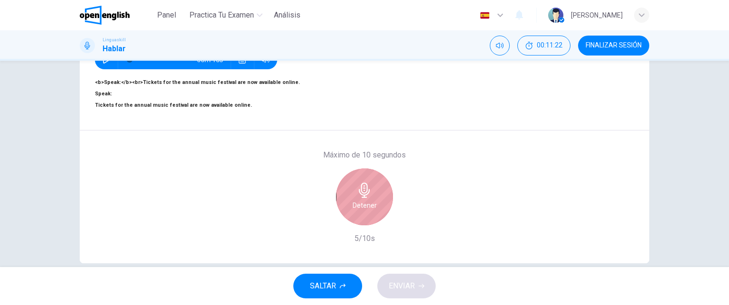
click at [359, 210] on div "Detener" at bounding box center [364, 196] width 57 height 57
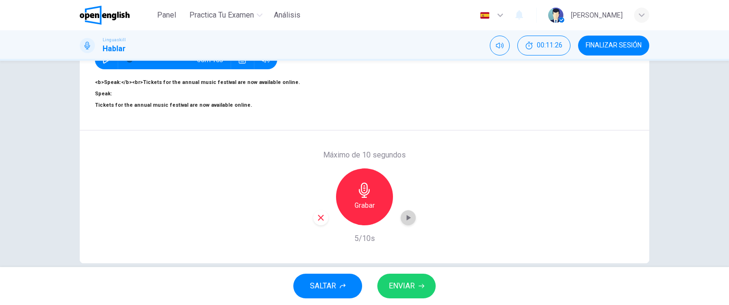
click at [407, 221] on icon "button" at bounding box center [409, 218] width 4 height 6
click at [318, 221] on icon "button" at bounding box center [321, 218] width 6 height 6
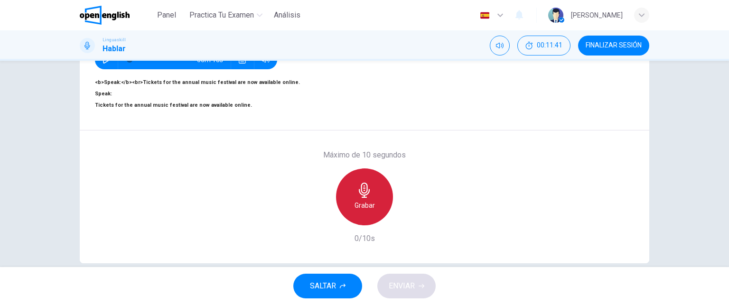
click at [363, 211] on h6 "Grabar" at bounding box center [364, 205] width 20 height 11
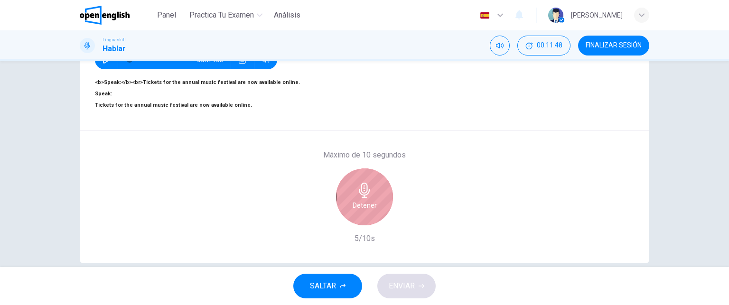
click at [363, 211] on h6 "Detener" at bounding box center [364, 205] width 24 height 11
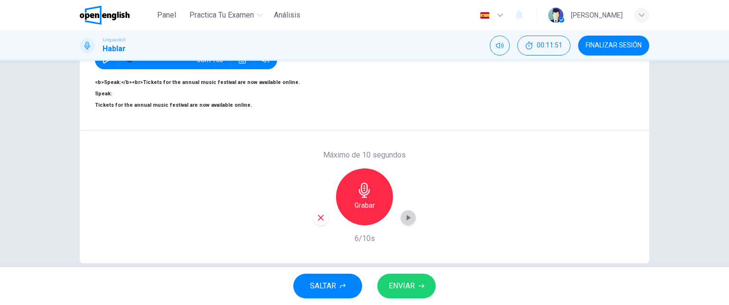
click at [407, 221] on icon "button" at bounding box center [409, 218] width 4 height 6
click at [400, 287] on span "ENVIAR" at bounding box center [402, 285] width 26 height 13
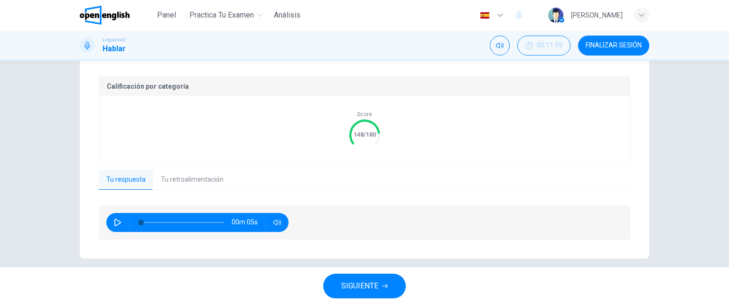
scroll to position [188, 0]
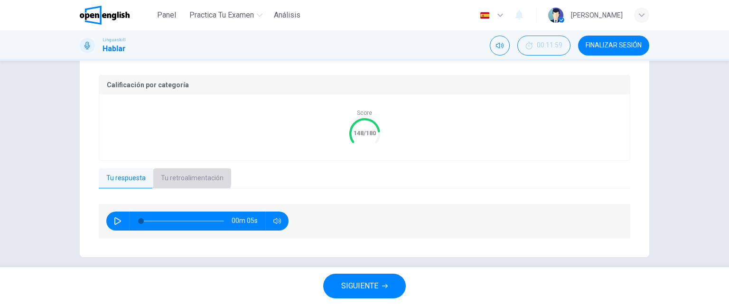
click at [178, 168] on button "Tu retroalimentación" at bounding box center [192, 178] width 78 height 20
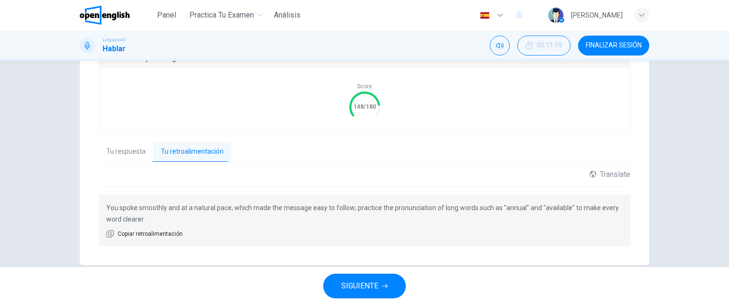
scroll to position [222, 0]
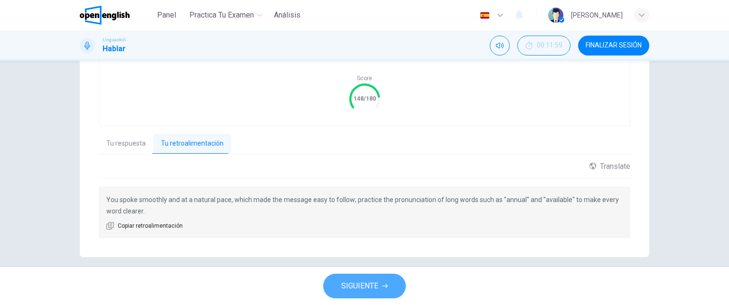
click at [366, 282] on span "SIGUIENTE" at bounding box center [359, 285] width 37 height 13
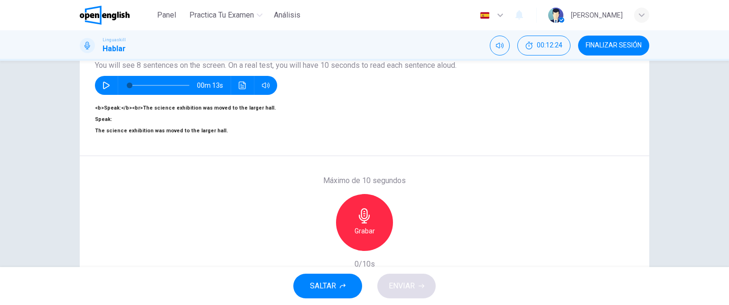
scroll to position [97, 0]
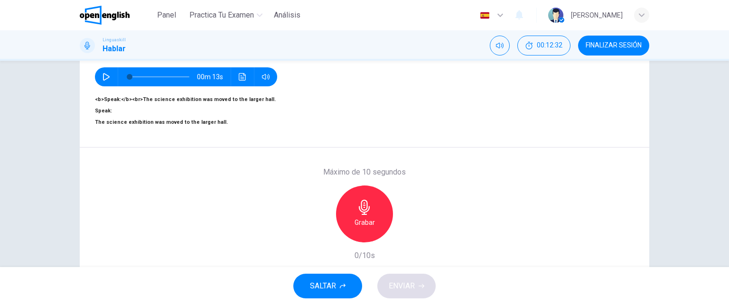
click at [228, 114] on span "Speak: The science exhibition was moved to the larger hall." at bounding box center [161, 117] width 133 height 18
click at [362, 228] on h6 "Grabar" at bounding box center [364, 222] width 20 height 11
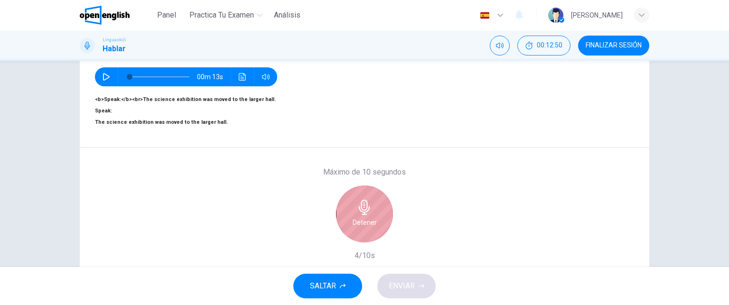
click at [362, 228] on h6 "Detener" at bounding box center [364, 222] width 24 height 11
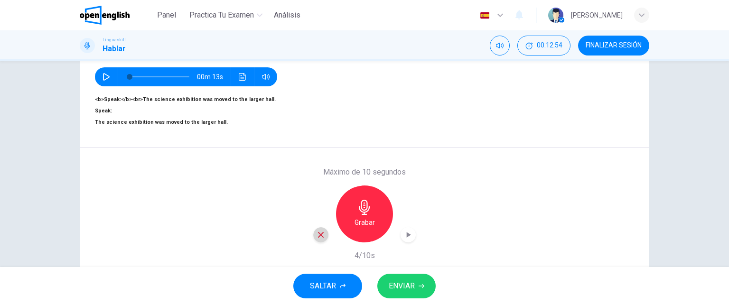
click at [319, 239] on icon "button" at bounding box center [320, 235] width 9 height 9
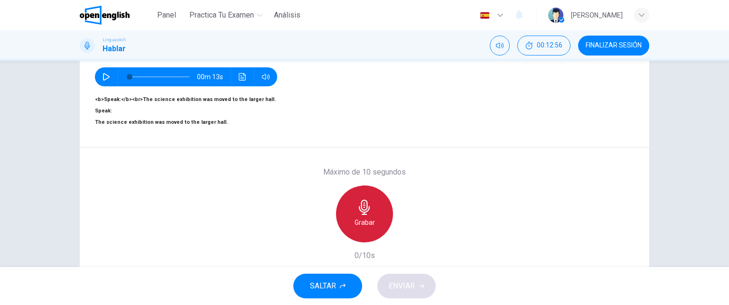
click at [365, 228] on h6 "Grabar" at bounding box center [364, 222] width 20 height 11
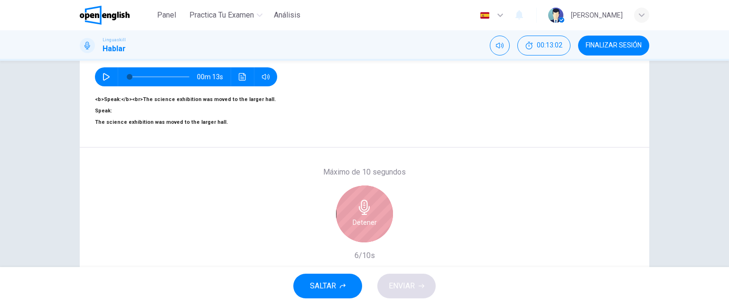
click at [362, 215] on icon "button" at bounding box center [364, 207] width 11 height 15
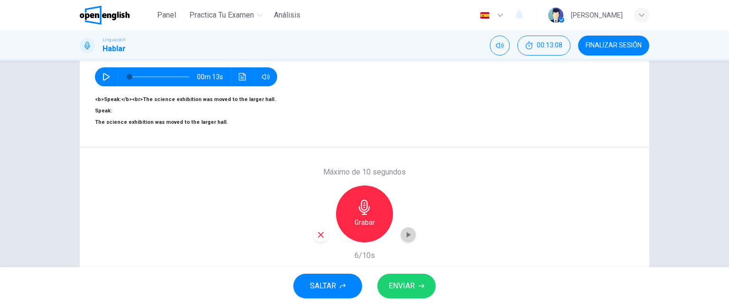
click at [407, 238] on icon "button" at bounding box center [409, 235] width 4 height 6
click at [403, 283] on span "ENVIAR" at bounding box center [402, 285] width 26 height 13
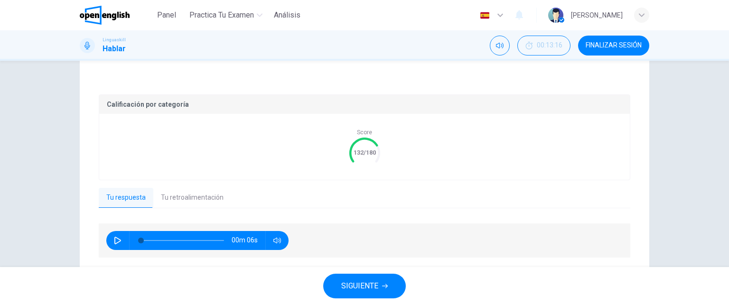
scroll to position [188, 0]
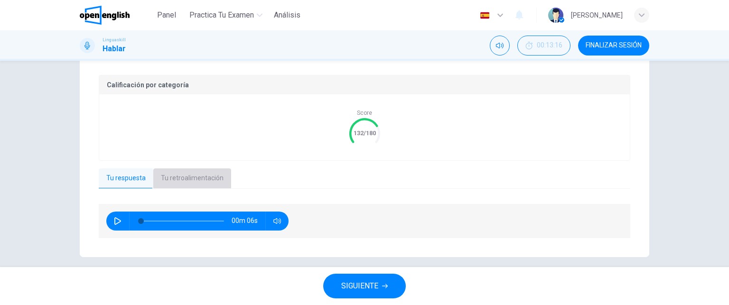
click at [207, 168] on button "Tu retroalimentación" at bounding box center [192, 178] width 78 height 20
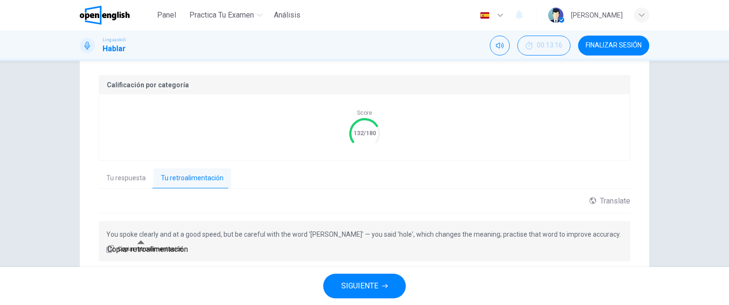
click at [148, 245] on span "Copiar retroalimentación" at bounding box center [150, 249] width 65 height 9
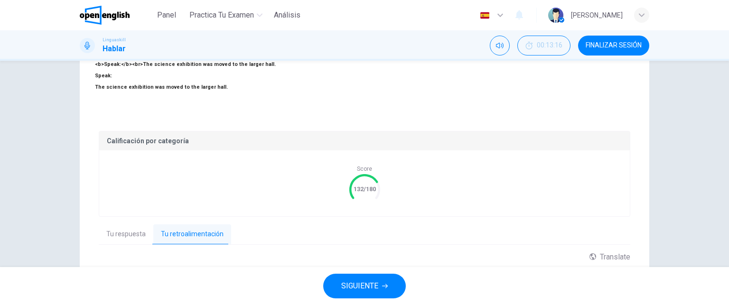
scroll to position [130, 0]
drag, startPoint x: 268, startPoint y: 81, endPoint x: 253, endPoint y: 81, distance: 14.7
click at [228, 81] on span "Speak: The science exhibition was moved to the larger hall." at bounding box center [161, 83] width 133 height 18
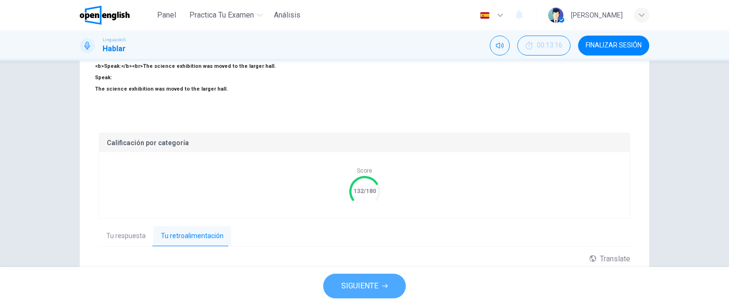
click at [369, 287] on span "SIGUIENTE" at bounding box center [359, 285] width 37 height 13
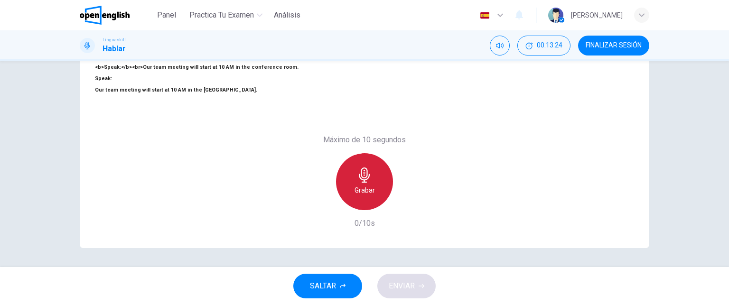
click at [365, 196] on h6 "Grabar" at bounding box center [364, 190] width 20 height 11
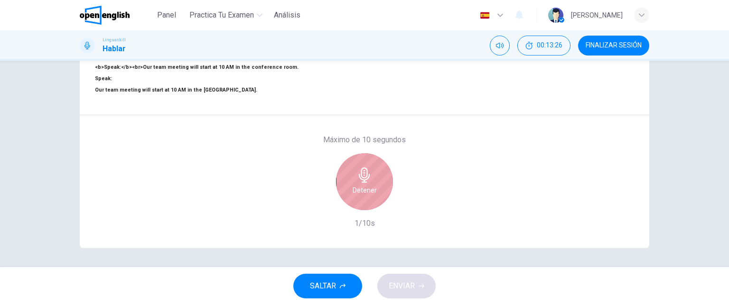
click at [365, 196] on h6 "Detener" at bounding box center [364, 190] width 24 height 11
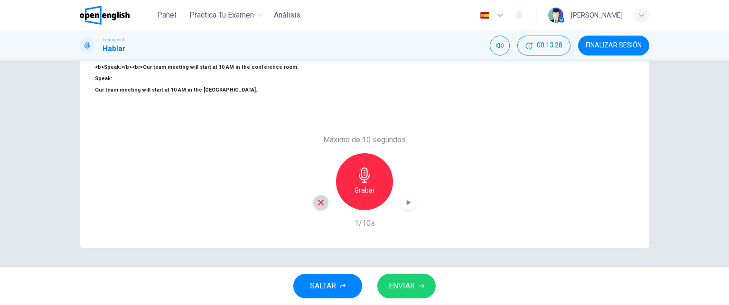
click at [320, 207] on icon "button" at bounding box center [320, 202] width 9 height 9
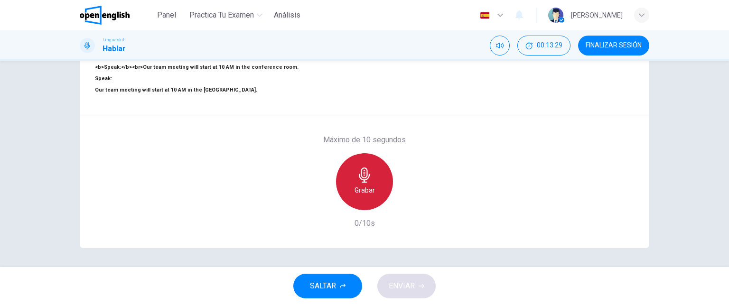
click at [364, 194] on div "Grabar" at bounding box center [364, 181] width 57 height 57
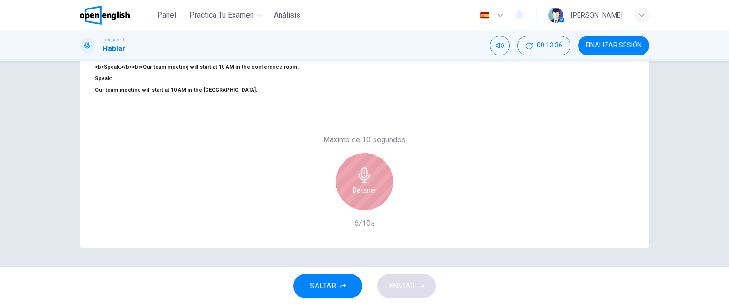
click at [364, 194] on div "Detener" at bounding box center [364, 181] width 57 height 57
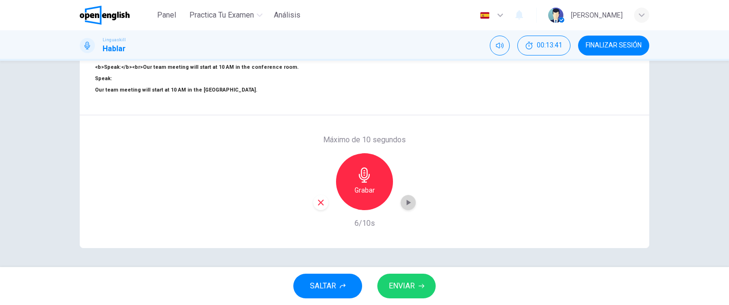
click at [407, 207] on icon "button" at bounding box center [407, 202] width 9 height 9
click at [320, 207] on icon "button" at bounding box center [320, 202] width 9 height 9
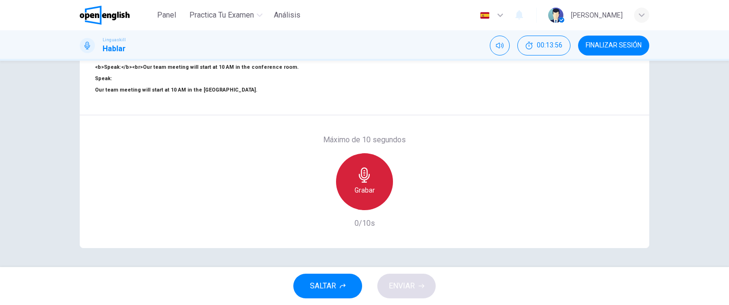
click at [361, 196] on h6 "Grabar" at bounding box center [364, 190] width 20 height 11
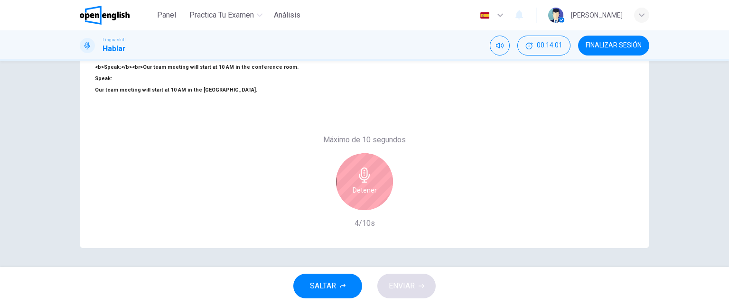
click at [361, 196] on h6 "Detener" at bounding box center [364, 190] width 24 height 11
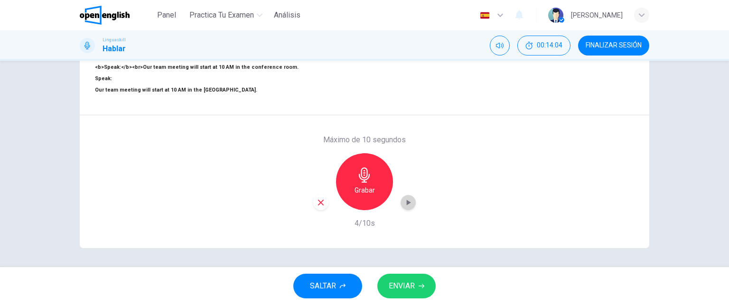
click at [404, 207] on icon "button" at bounding box center [407, 202] width 9 height 9
click at [398, 280] on span "ENVIAR" at bounding box center [402, 285] width 26 height 13
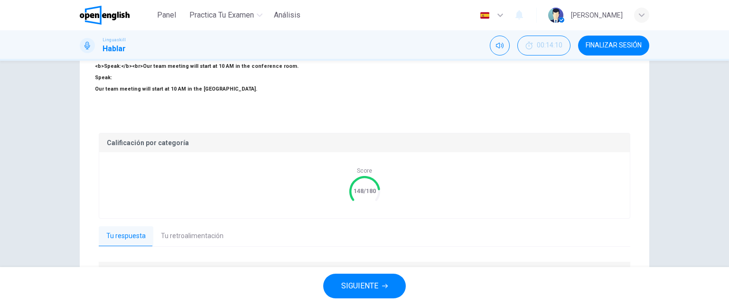
scroll to position [188, 0]
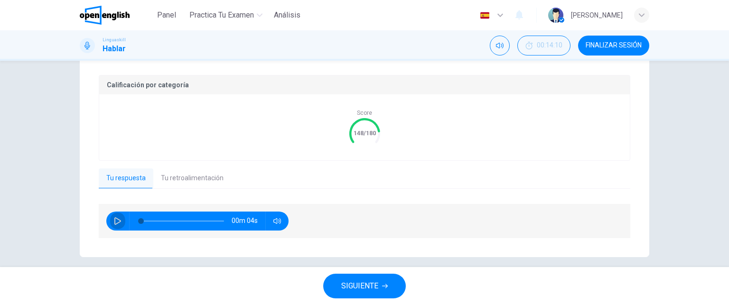
click at [114, 217] on icon "button" at bounding box center [117, 221] width 7 height 8
type input "**"
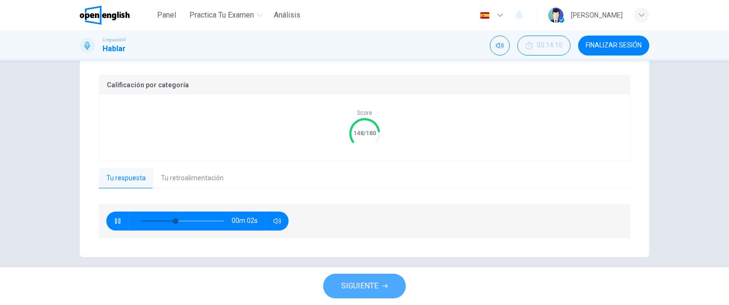
click at [362, 285] on span "SIGUIENTE" at bounding box center [359, 285] width 37 height 13
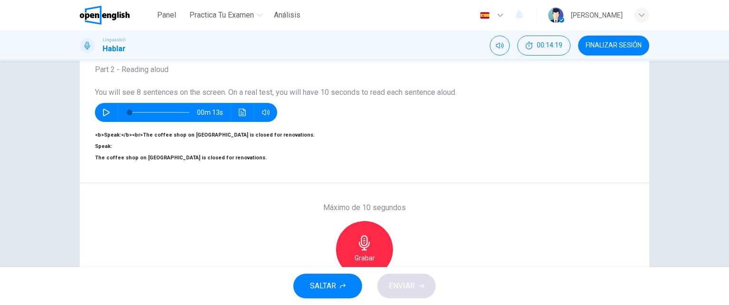
scroll to position [59, 0]
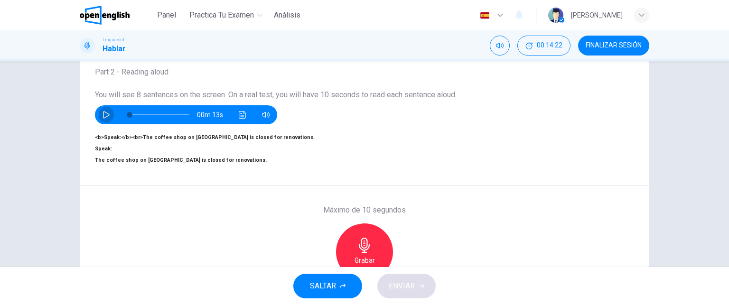
click at [104, 116] on icon "button" at bounding box center [106, 115] width 8 height 8
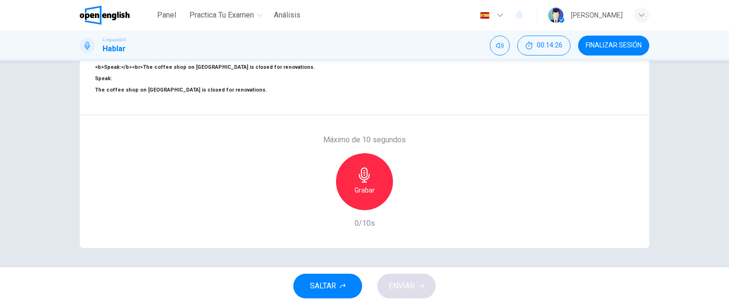
scroll to position [137, 0]
click at [367, 180] on icon "button" at bounding box center [364, 174] width 15 height 15
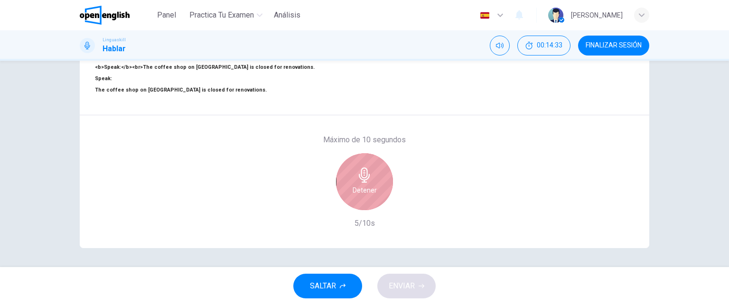
click at [367, 180] on icon "button" at bounding box center [364, 174] width 15 height 15
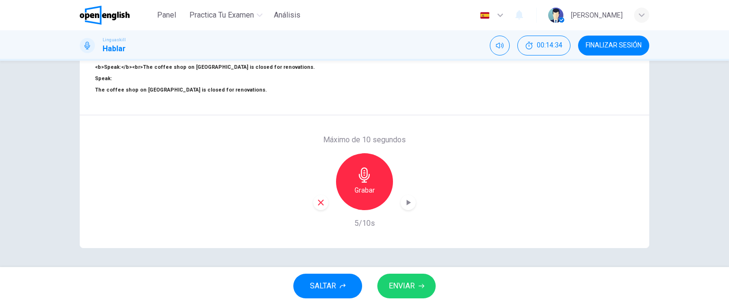
click at [403, 207] on icon "button" at bounding box center [407, 202] width 9 height 9
click at [318, 207] on icon "button" at bounding box center [320, 202] width 9 height 9
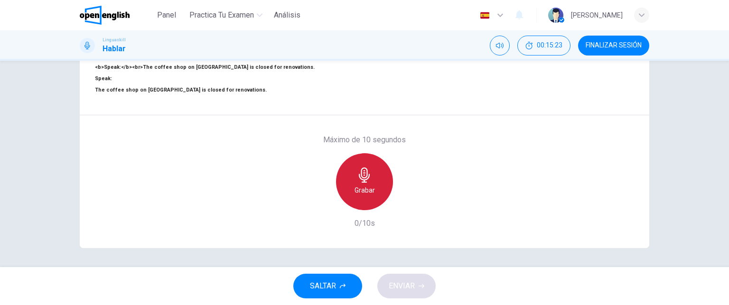
click at [377, 189] on div "Grabar" at bounding box center [364, 181] width 57 height 57
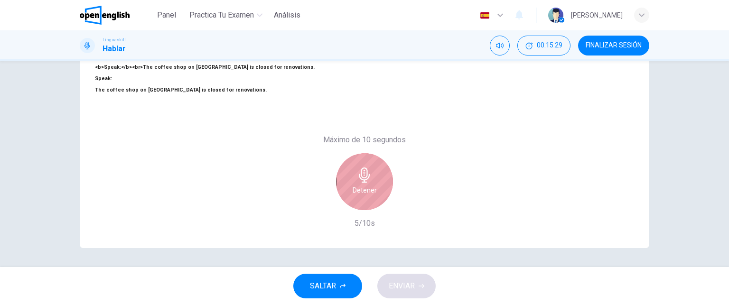
click at [377, 189] on div "Detener" at bounding box center [364, 181] width 57 height 57
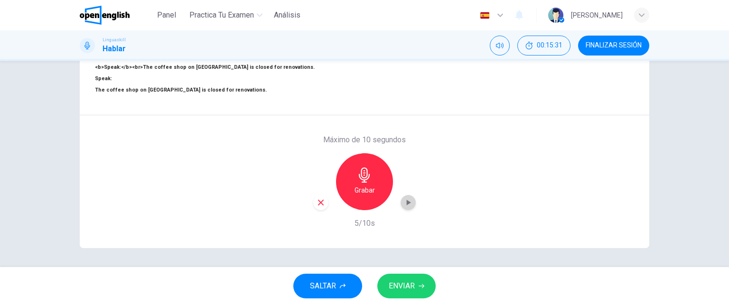
click at [403, 207] on icon "button" at bounding box center [407, 202] width 9 height 9
click at [402, 282] on span "ENVIAR" at bounding box center [402, 285] width 26 height 13
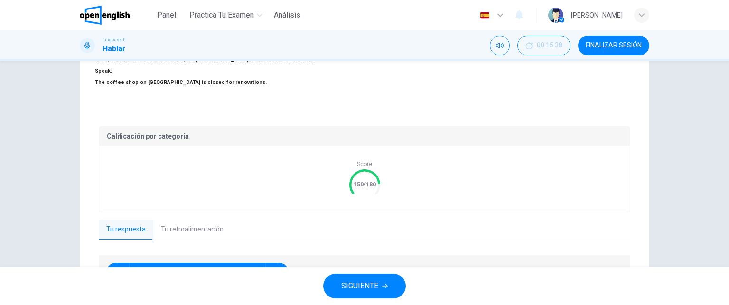
type input "*"
click at [196, 222] on button "Tu retroalimentación" at bounding box center [192, 230] width 78 height 20
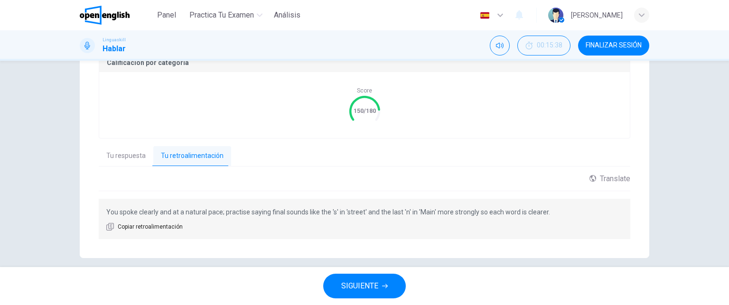
scroll to position [211, 0]
click at [380, 280] on button "SIGUIENTE" at bounding box center [364, 286] width 83 height 25
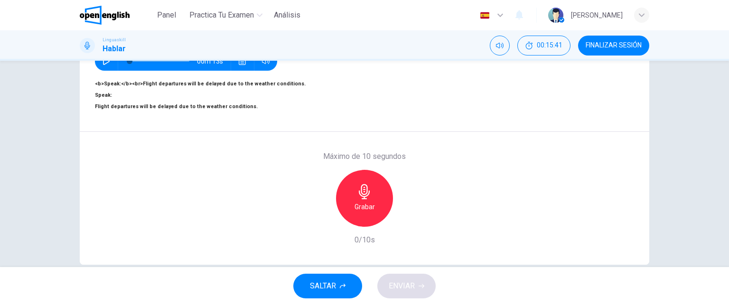
scroll to position [117, 0]
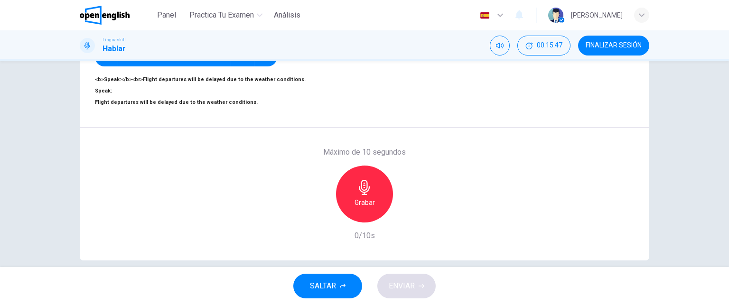
click at [365, 206] on div "Grabar" at bounding box center [364, 194] width 57 height 57
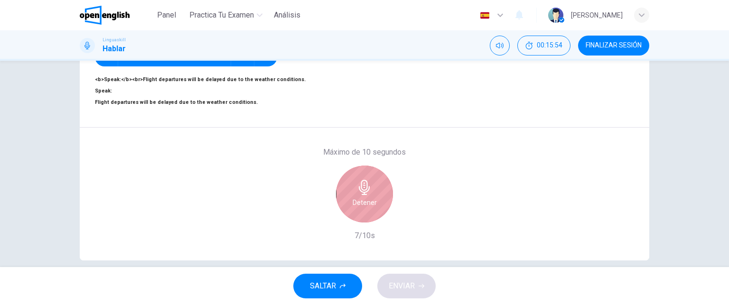
click at [365, 206] on div "Detener" at bounding box center [364, 194] width 57 height 57
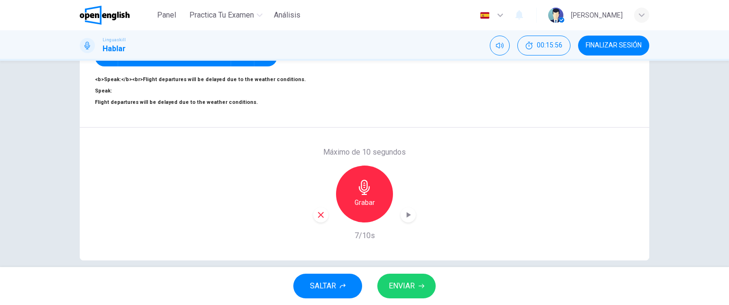
click at [320, 219] on icon "button" at bounding box center [320, 215] width 9 height 9
drag, startPoint x: 308, startPoint y: 94, endPoint x: 99, endPoint y: 91, distance: 208.8
click at [99, 91] on span "Speak: Flight departures will be delayed due to the weather conditions." at bounding box center [176, 97] width 163 height 18
drag, startPoint x: 91, startPoint y: 93, endPoint x: 228, endPoint y: 93, distance: 137.1
click at [228, 93] on div "Pregunta 15 Part 2 - Reading aloud You will see 8 sentences on the screen. On a…" at bounding box center [364, 45] width 569 height 165
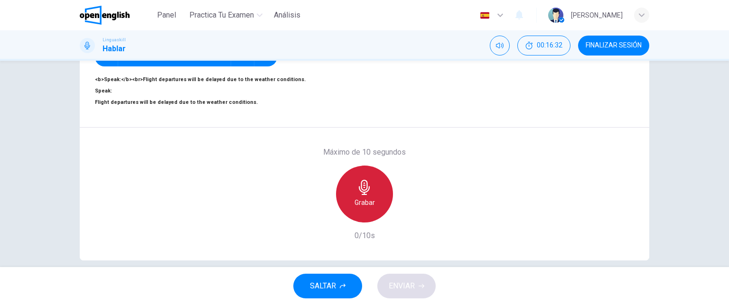
click at [377, 203] on div "Grabar" at bounding box center [364, 194] width 57 height 57
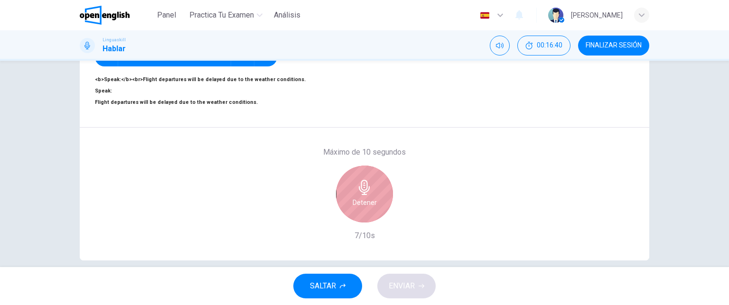
click at [377, 203] on div "Detener" at bounding box center [364, 194] width 57 height 57
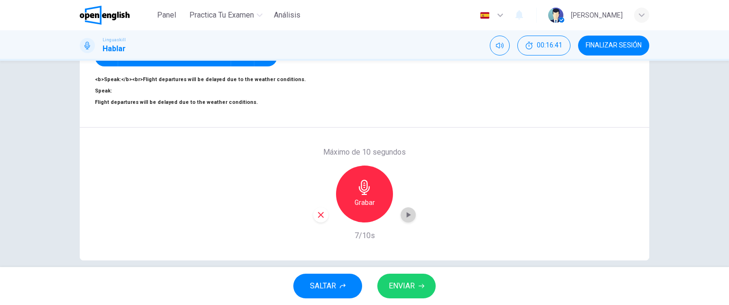
click at [403, 220] on icon "button" at bounding box center [407, 214] width 9 height 9
click at [319, 219] on icon "button" at bounding box center [320, 215] width 9 height 9
click at [364, 195] on icon "button" at bounding box center [364, 187] width 11 height 15
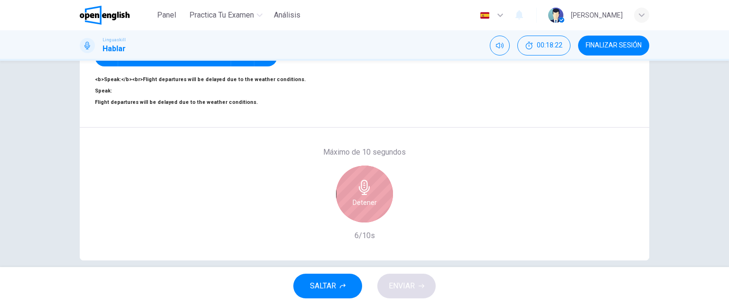
click at [364, 195] on icon "button" at bounding box center [364, 187] width 11 height 15
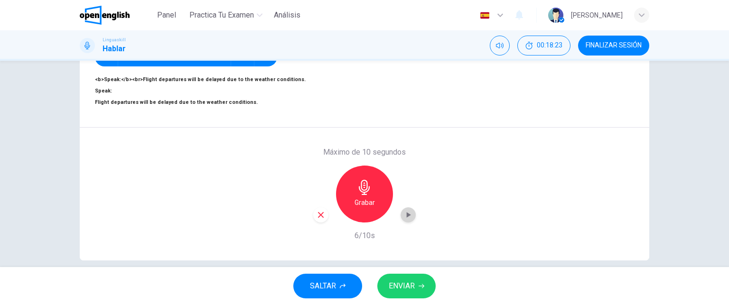
click at [407, 218] on icon "button" at bounding box center [409, 215] width 4 height 6
click at [404, 281] on span "ENVIAR" at bounding box center [402, 285] width 26 height 13
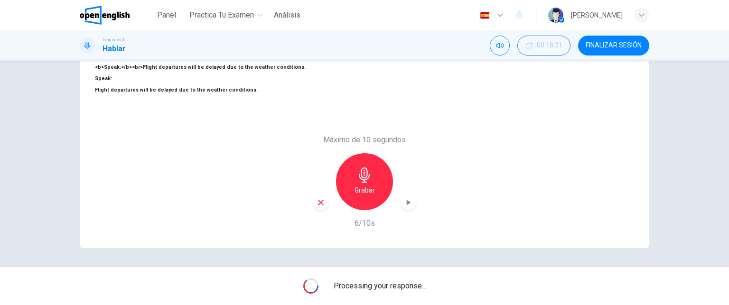
scroll to position [161, 0]
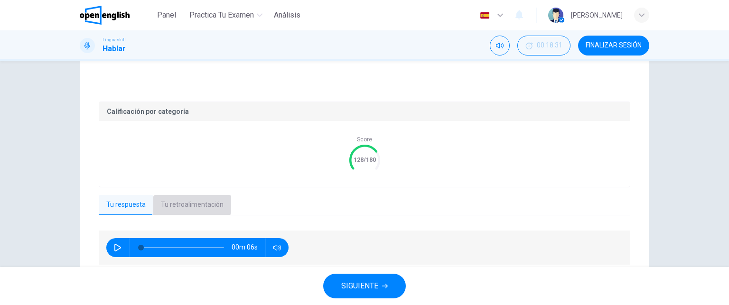
click at [176, 195] on button "Tu retroalimentación" at bounding box center [192, 205] width 78 height 20
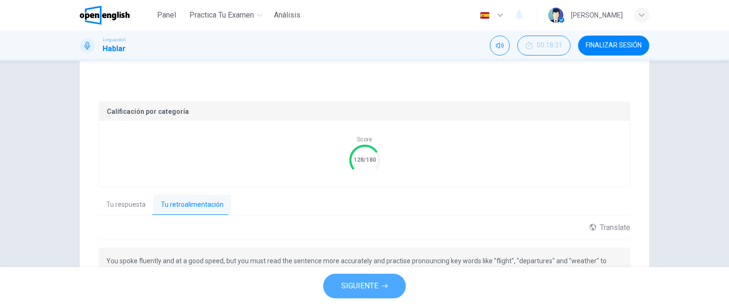
click at [371, 277] on button "SIGUIENTE" at bounding box center [364, 286] width 83 height 25
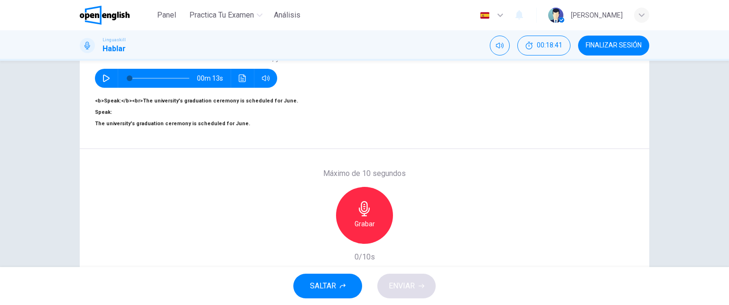
scroll to position [118, 0]
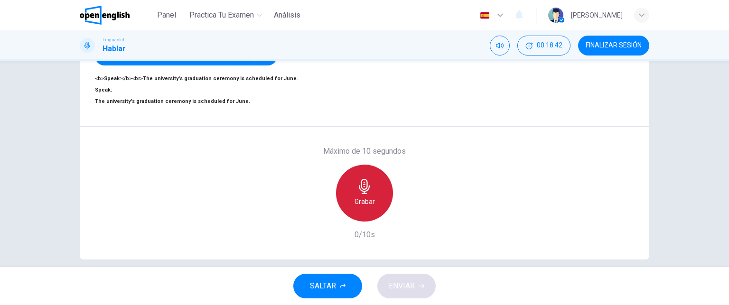
click at [368, 207] on h6 "Grabar" at bounding box center [364, 201] width 20 height 11
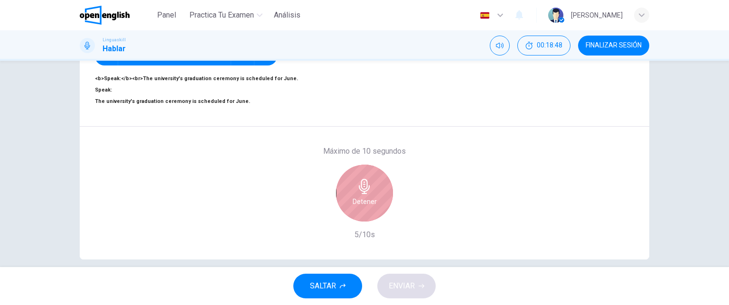
click at [368, 207] on h6 "Detener" at bounding box center [364, 201] width 24 height 11
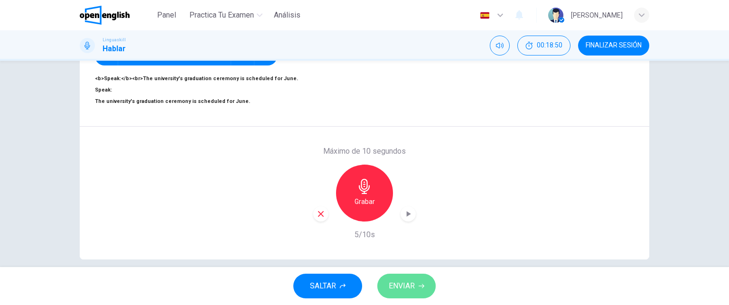
click at [409, 287] on span "ENVIAR" at bounding box center [402, 285] width 26 height 13
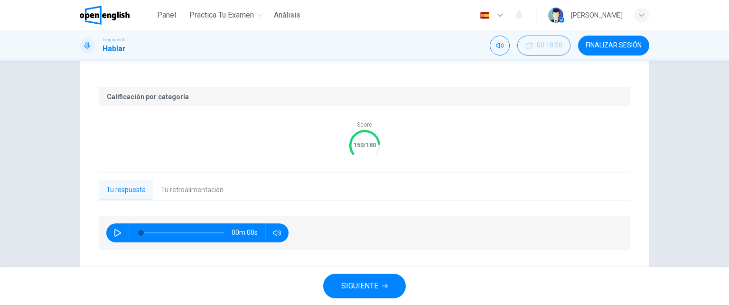
scroll to position [188, 0]
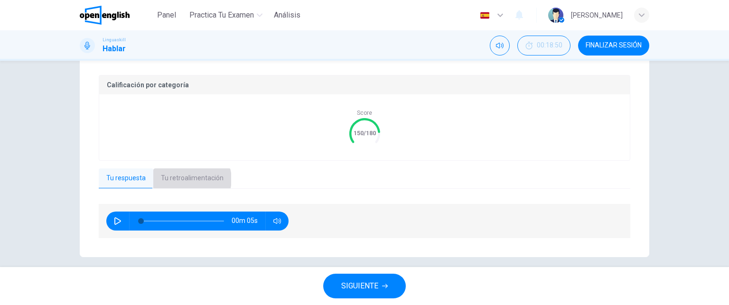
click at [187, 171] on button "Tu retroalimentación" at bounding box center [192, 178] width 78 height 20
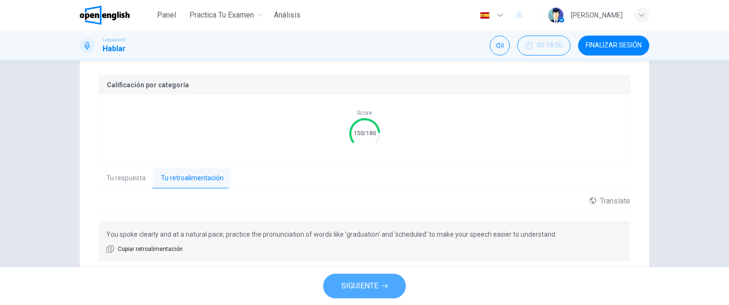
click at [378, 278] on button "SIGUIENTE" at bounding box center [364, 286] width 83 height 25
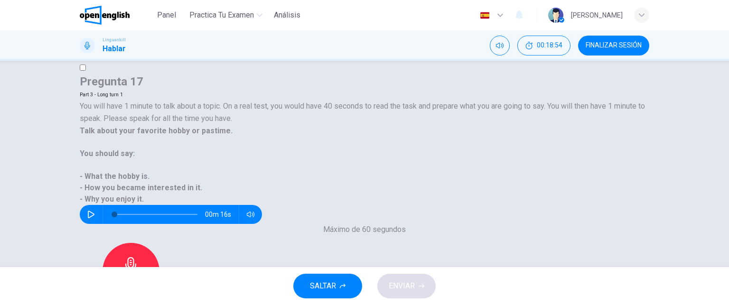
scroll to position [54, 0]
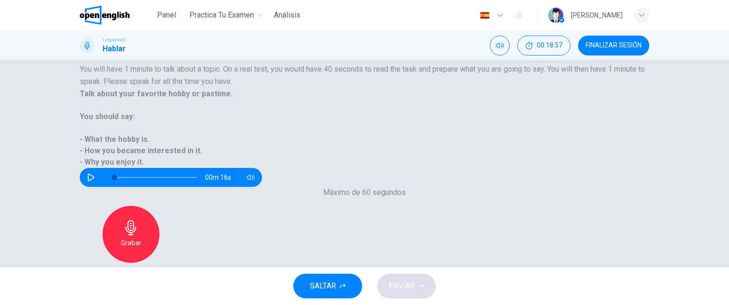
click at [268, 86] on span "You will have 1 minute to talk about a topic. On a real test, you would have 40…" at bounding box center [362, 75] width 565 height 21
drag, startPoint x: 290, startPoint y: 112, endPoint x: 128, endPoint y: 89, distance: 163.9
click at [128, 89] on div "Part 3 - Long turn 1 You will have 1 minute to talk about a topic. On a real te…" at bounding box center [364, 119] width 569 height 135
drag, startPoint x: 98, startPoint y: 102, endPoint x: 258, endPoint y: 129, distance: 162.1
click at [258, 129] on div "Part 3 - Long turn 1 You will have 1 minute to talk about a topic. On a real te…" at bounding box center [364, 119] width 569 height 135
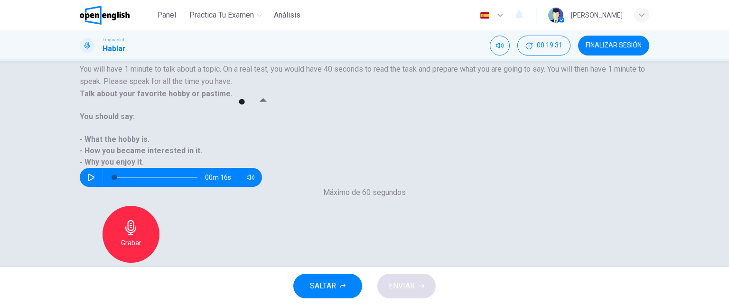
scroll to position [112, 0]
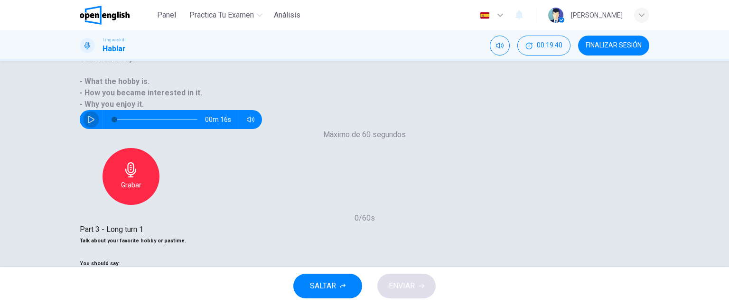
click at [95, 116] on icon "button" at bounding box center [91, 120] width 8 height 8
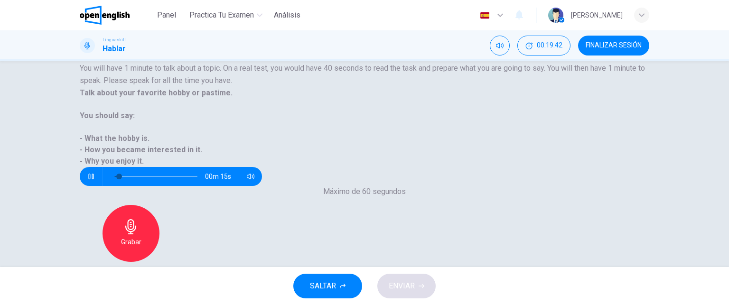
scroll to position [54, 0]
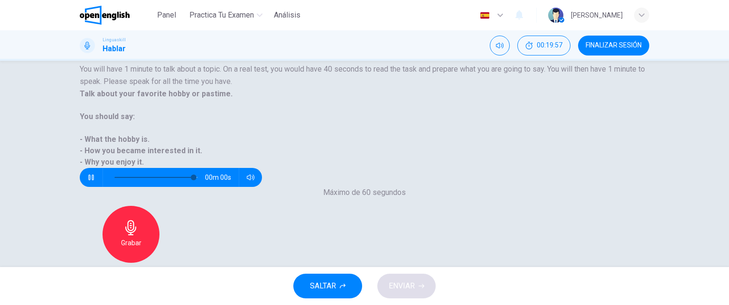
type input "*"
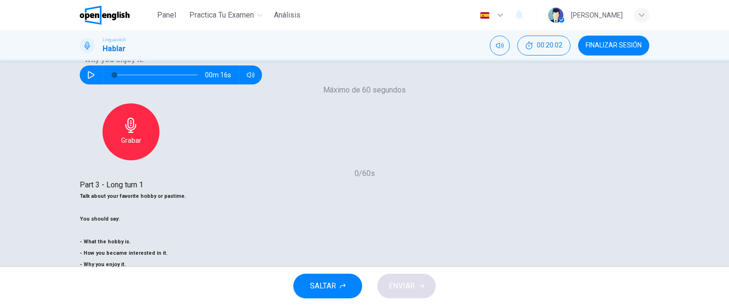
scroll to position [158, 0]
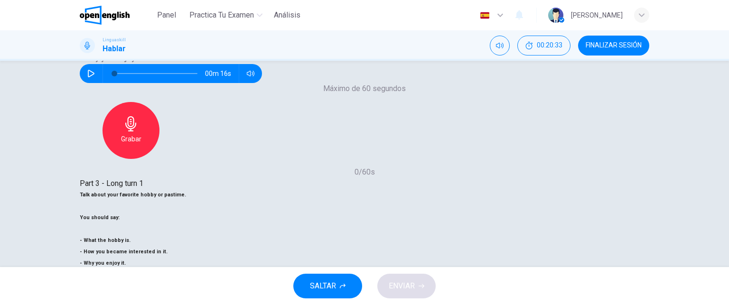
click at [600, 13] on div "[PERSON_NAME]" at bounding box center [597, 14] width 52 height 11
click at [600, 13] on div at bounding box center [364, 152] width 729 height 305
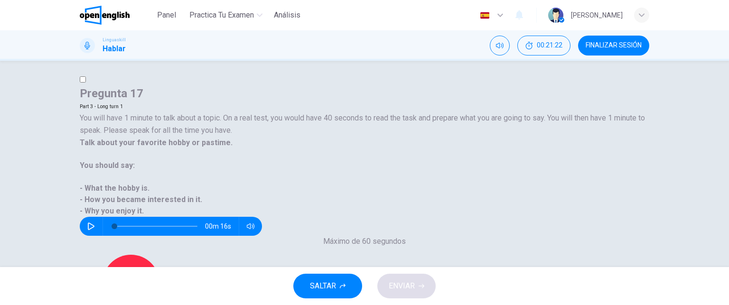
scroll to position [0, 0]
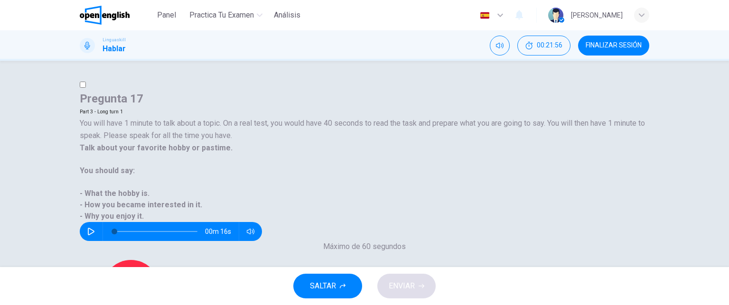
click at [723, 117] on div "Pregunta 17 Part 3 - Long turn 1 You will have 1 minute to talk about a topic. …" at bounding box center [364, 164] width 729 height 206
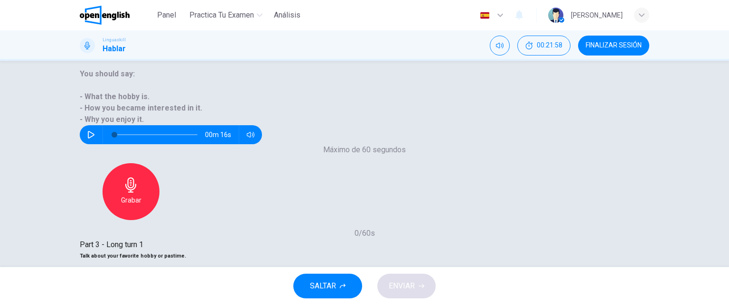
scroll to position [105, 0]
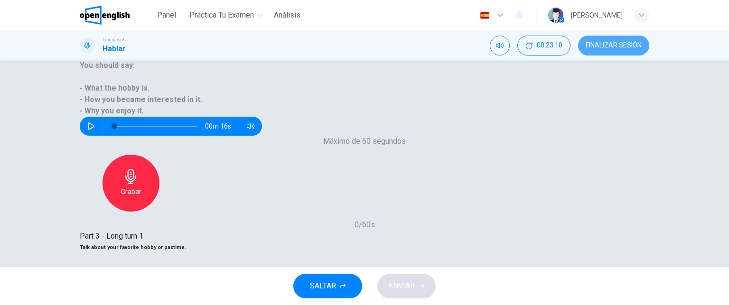
click at [632, 43] on span "FINALIZAR SESIÓN" at bounding box center [613, 46] width 56 height 8
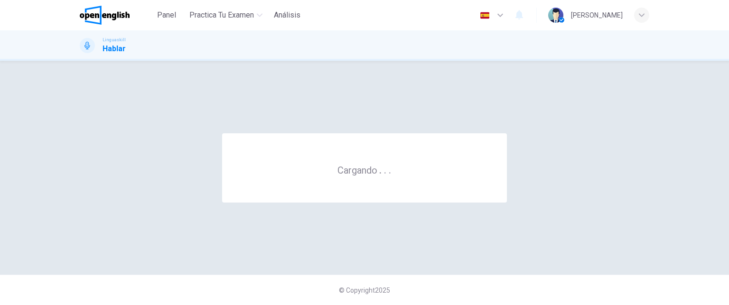
scroll to position [0, 0]
